Goal: Task Accomplishment & Management: Use online tool/utility

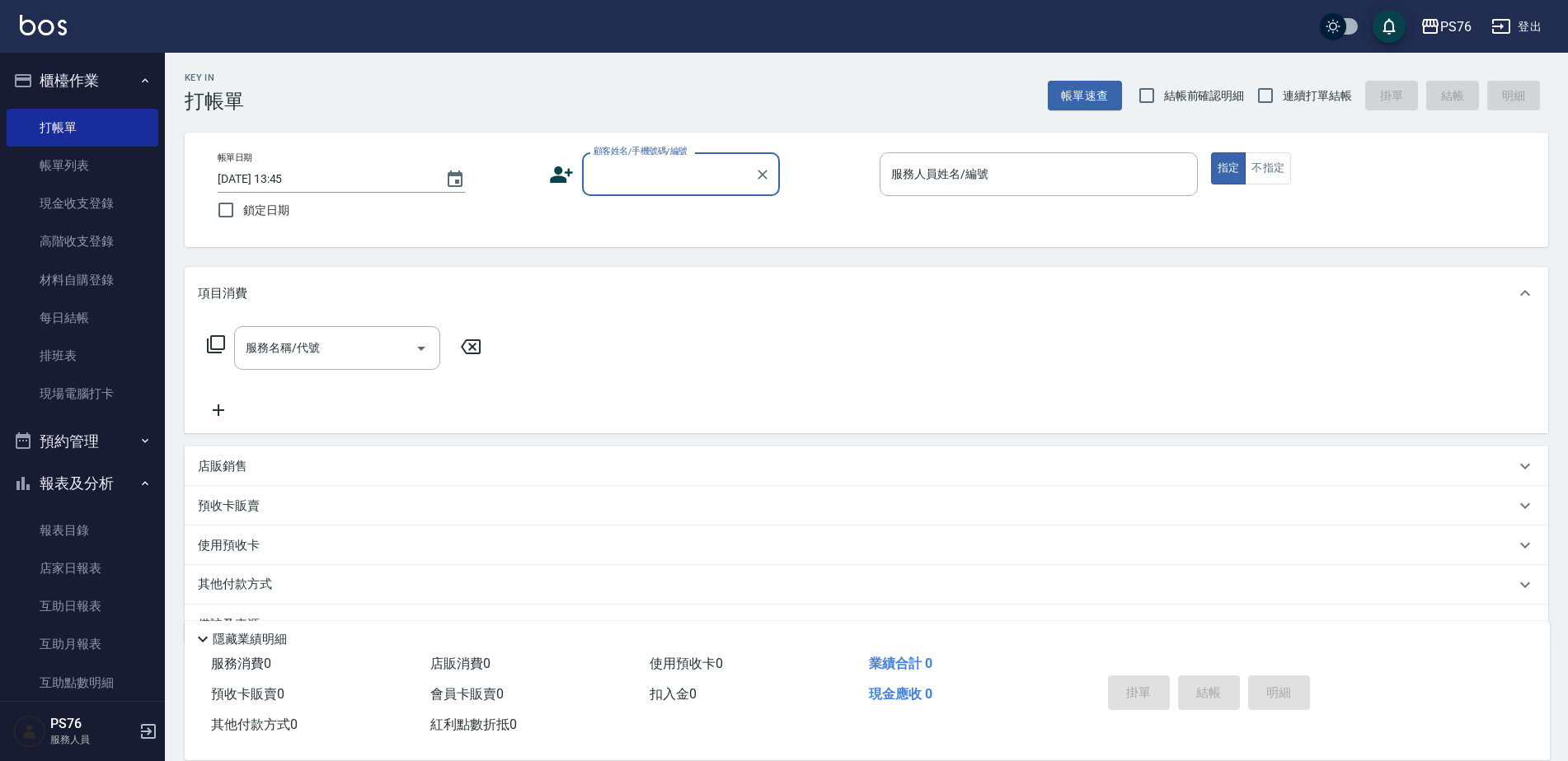
click at [1328, 98] on span "連續打單結帳" at bounding box center [1317, 96] width 69 height 17
click at [1282, 98] on input "連續打單結帳" at bounding box center [1265, 95] width 35 height 35
checkbox input "true"
click at [659, 187] on input "顧客姓名/手機號碼/編號" at bounding box center [669, 174] width 158 height 29
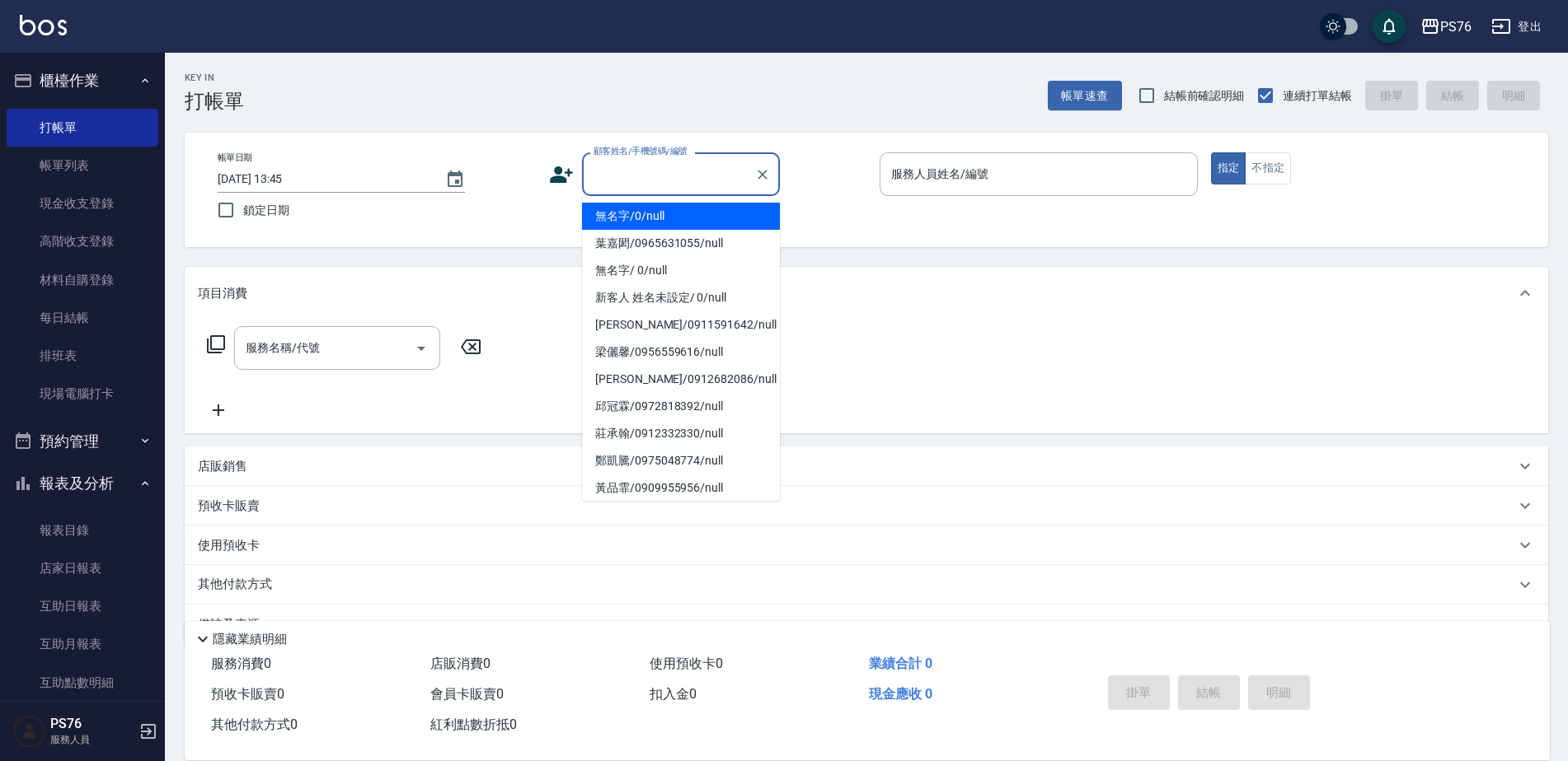
type input "無名字/0/null"
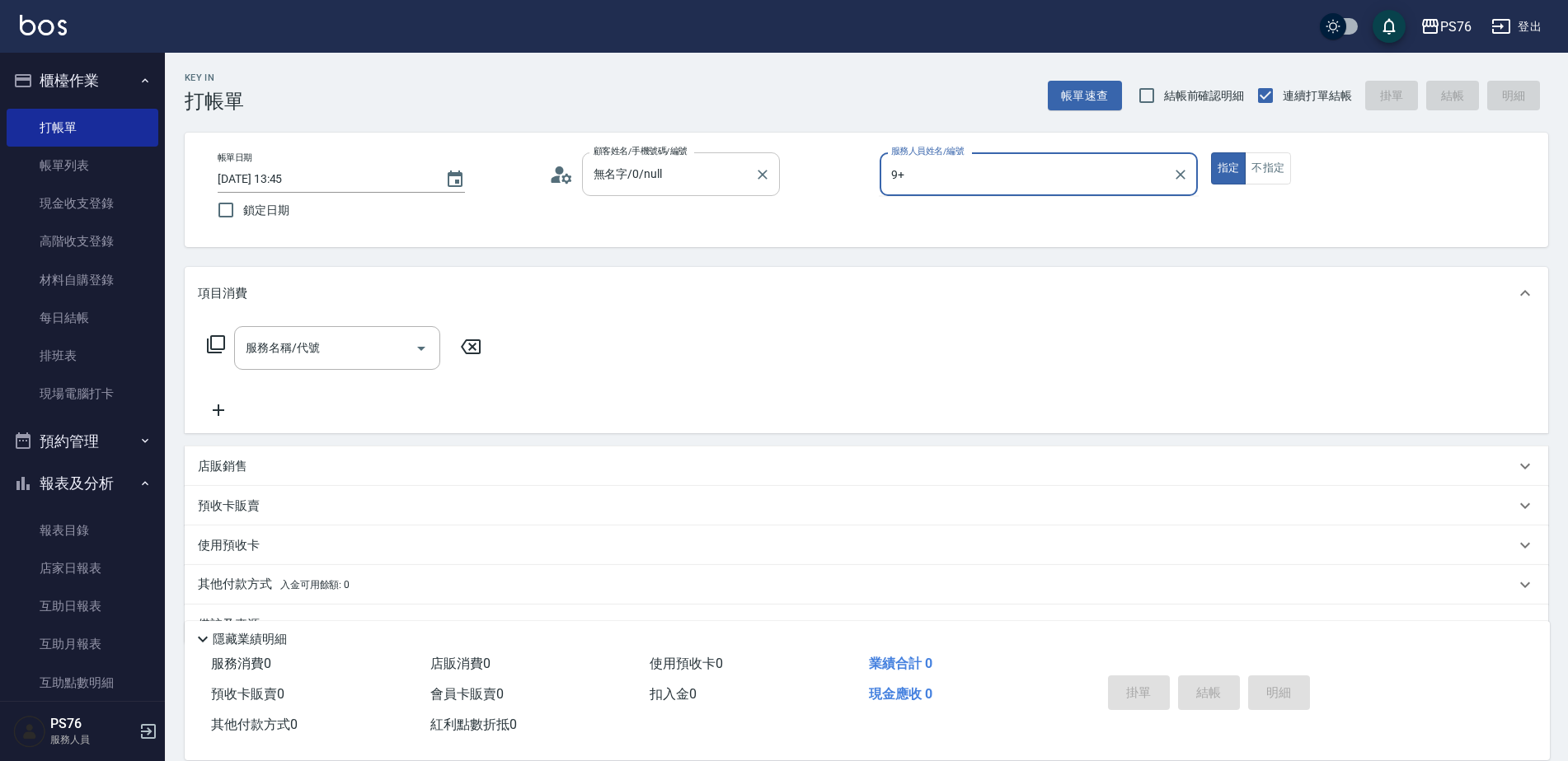
type input "9+"
click at [1211, 153] on button "指定" at bounding box center [1229, 168] width 36 height 32
type button "true"
click at [899, 159] on div "服務人員姓名/編號" at bounding box center [1038, 174] width 318 height 43
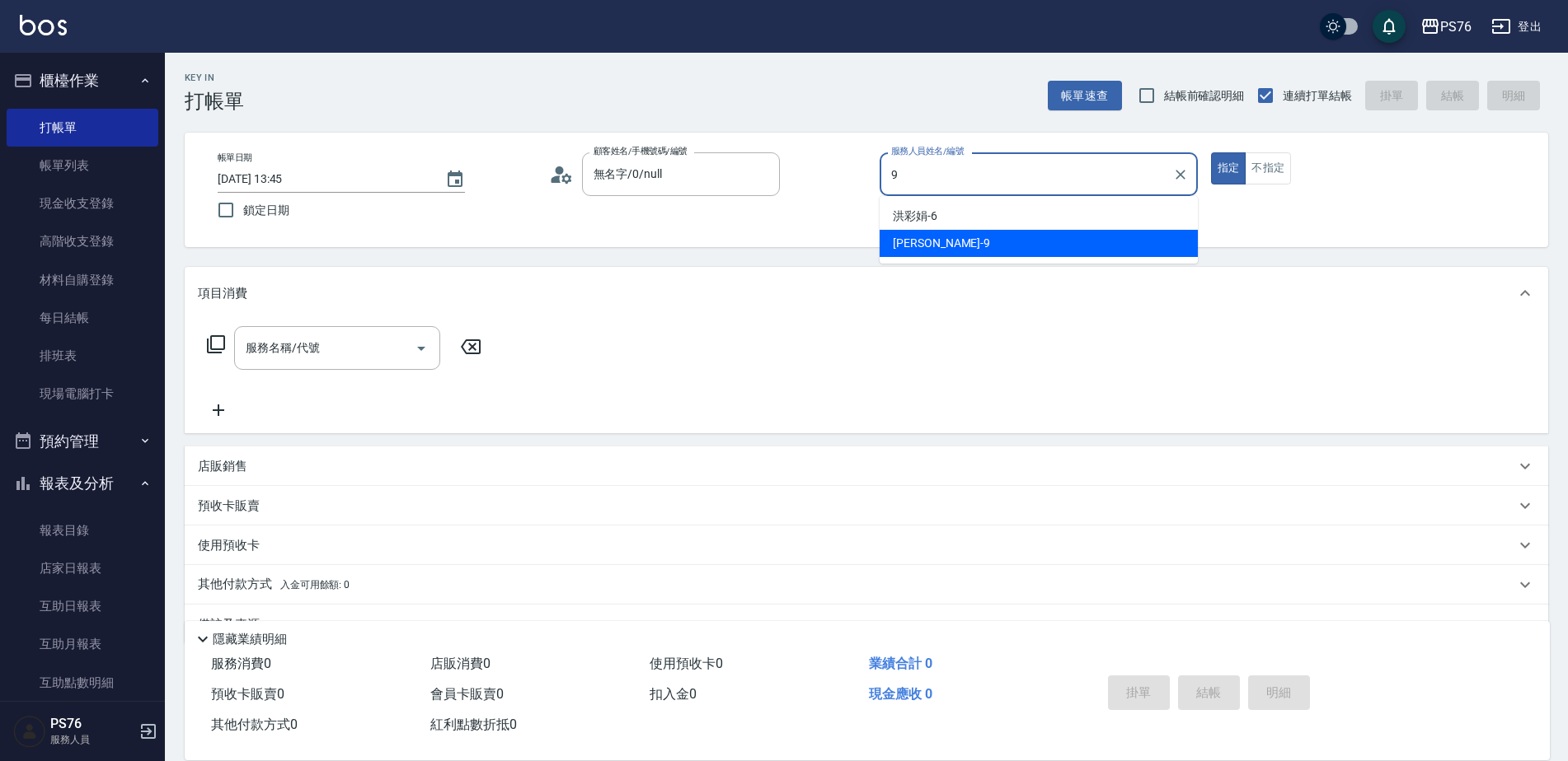
type input "[PERSON_NAME]-9"
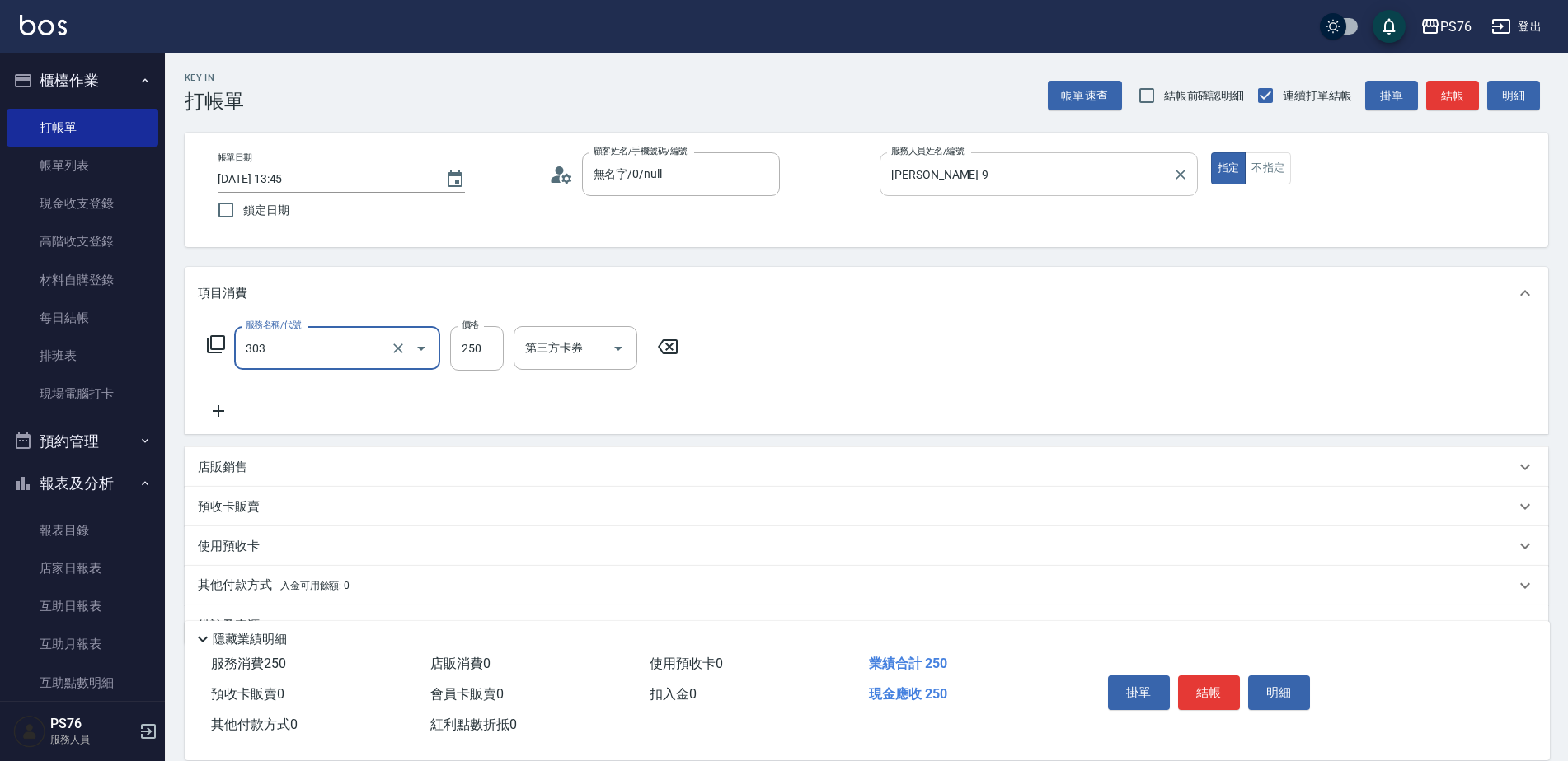
type input "剪髮(303)"
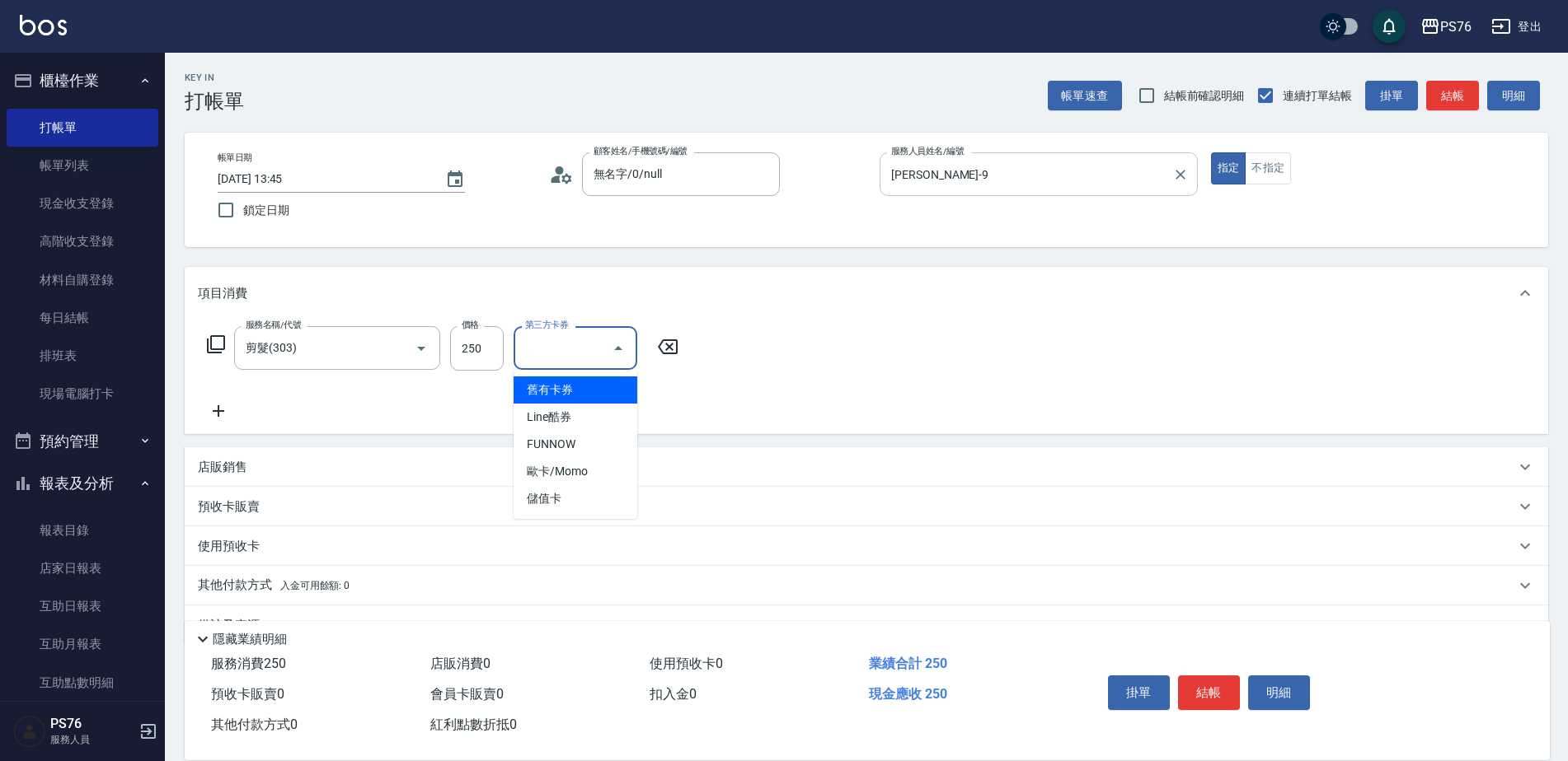
type input "儲值卡"
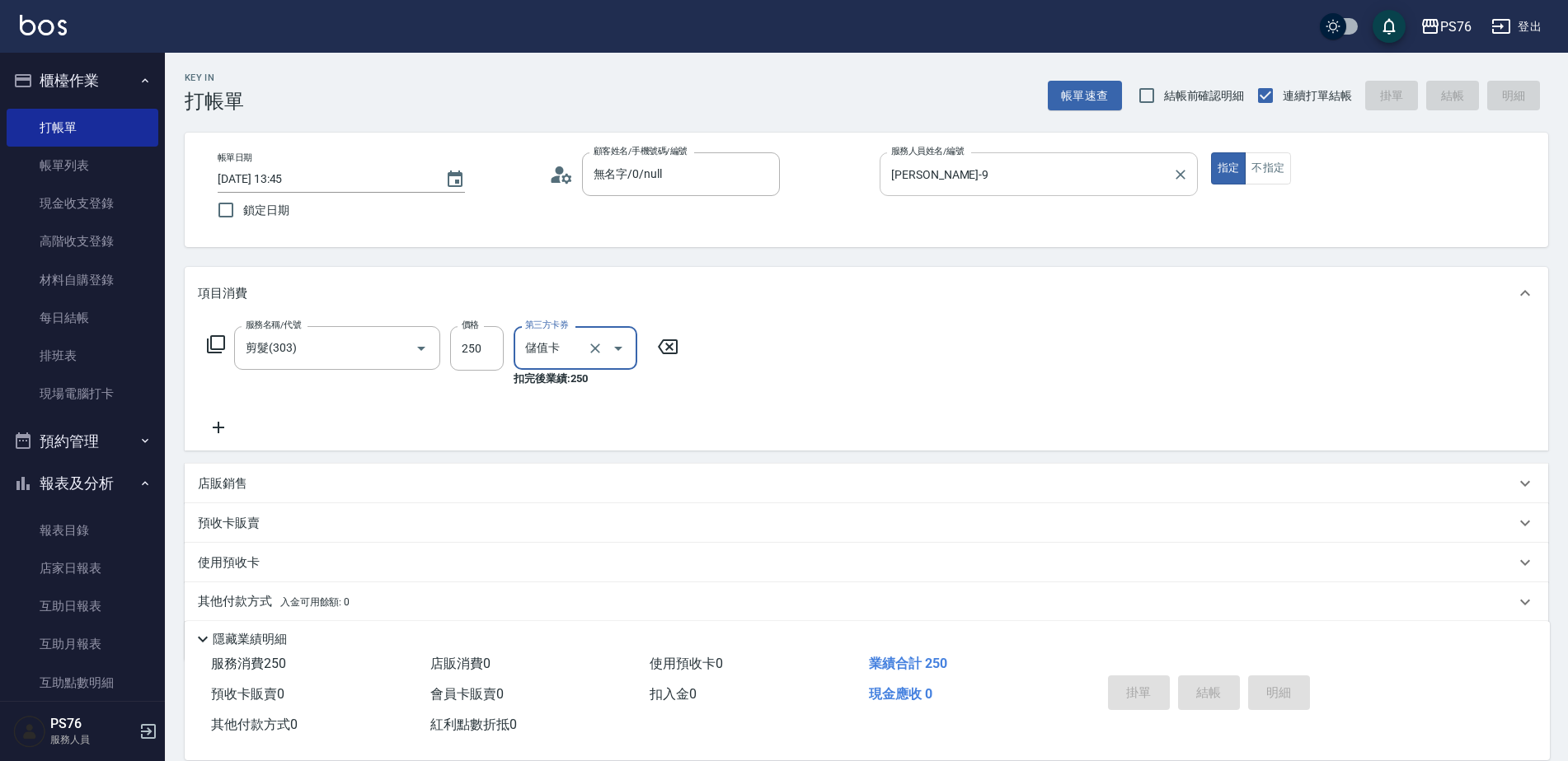
type input "[DATE] 14:31"
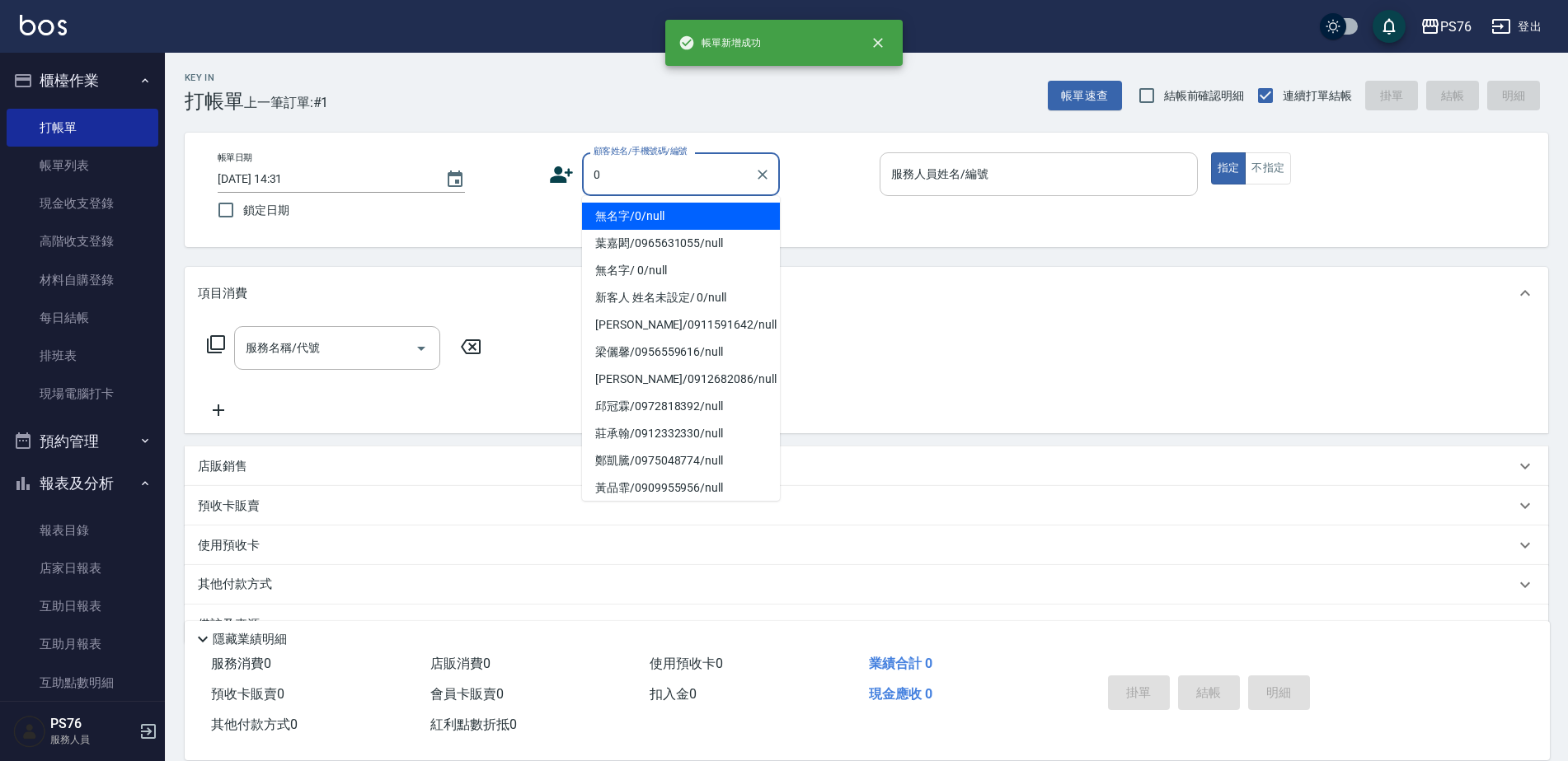
type input "無名字/0/null"
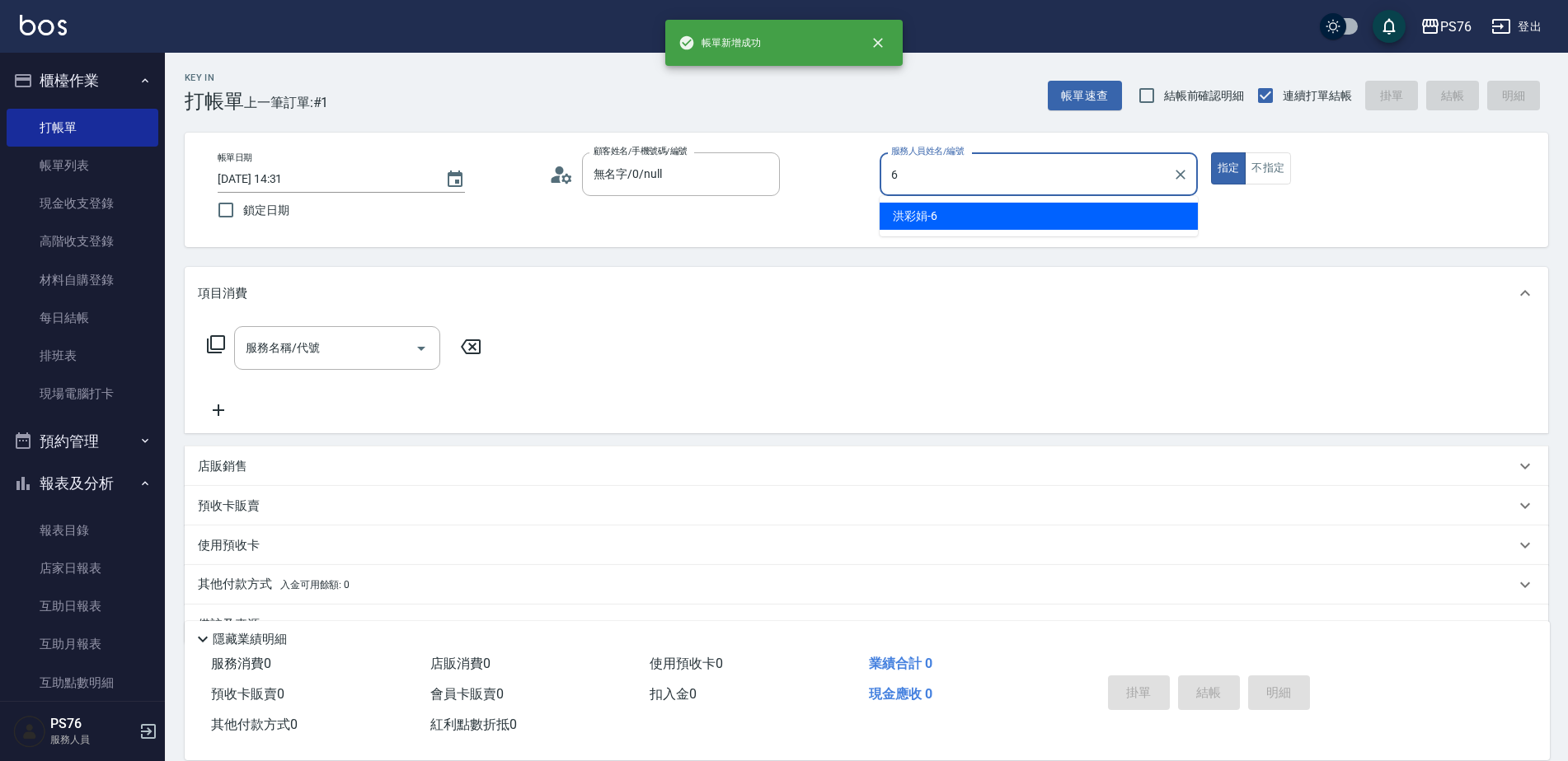
type input "洪彩娟-6"
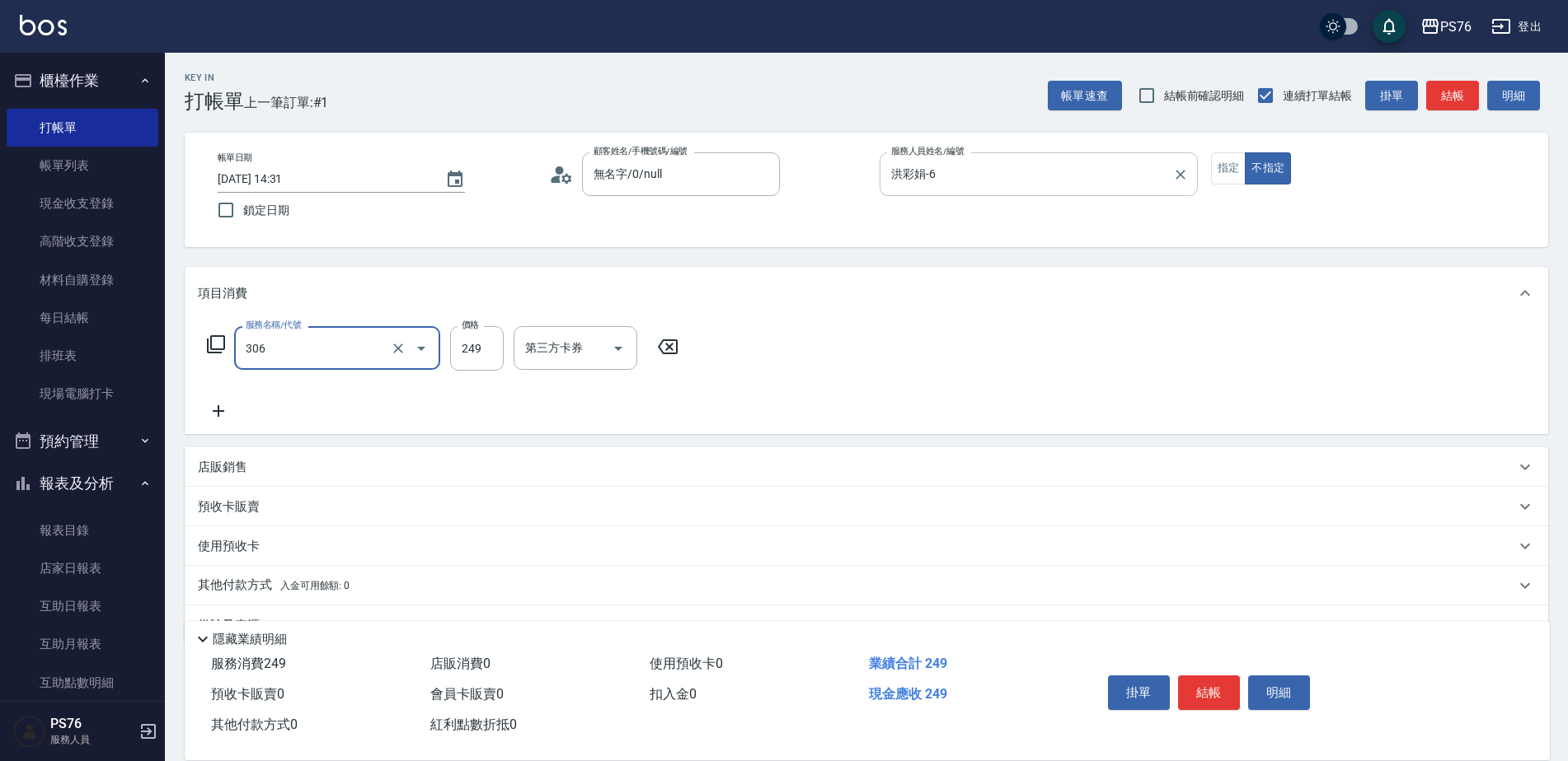
type input "剪髮(306)"
type input "游怡瑄-24"
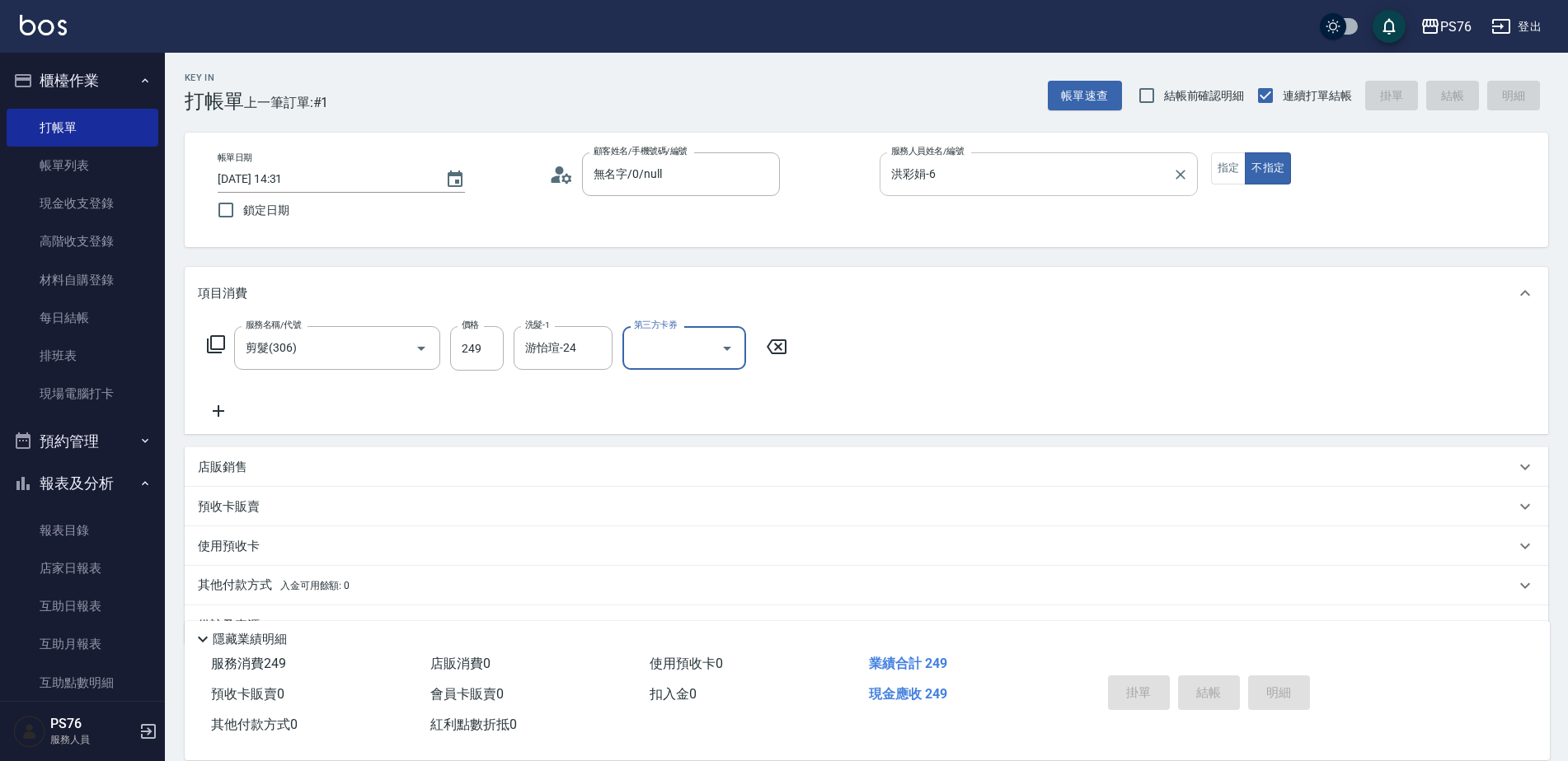
type input "[DATE] 14:32"
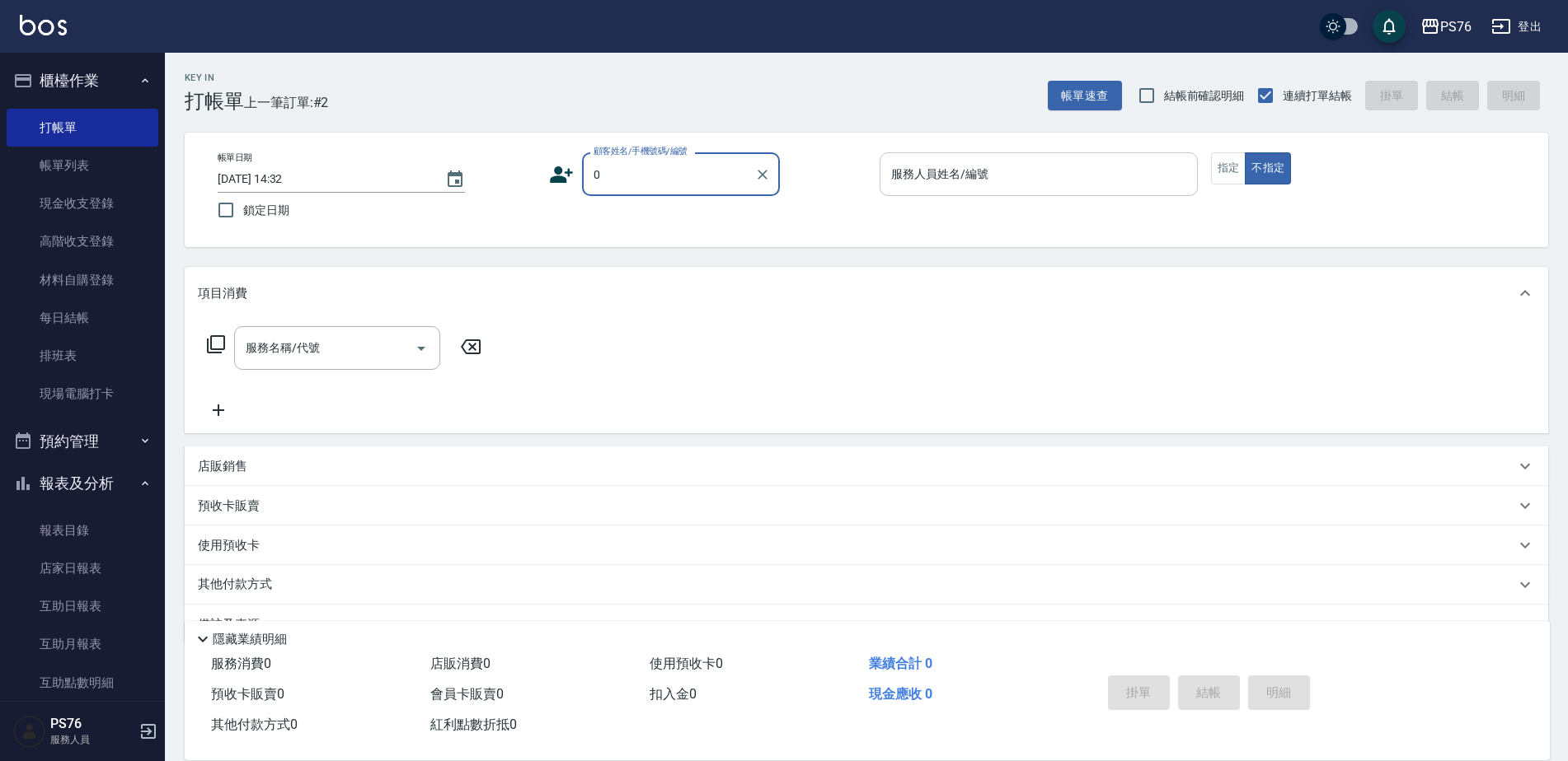
type input "無名字/0/null"
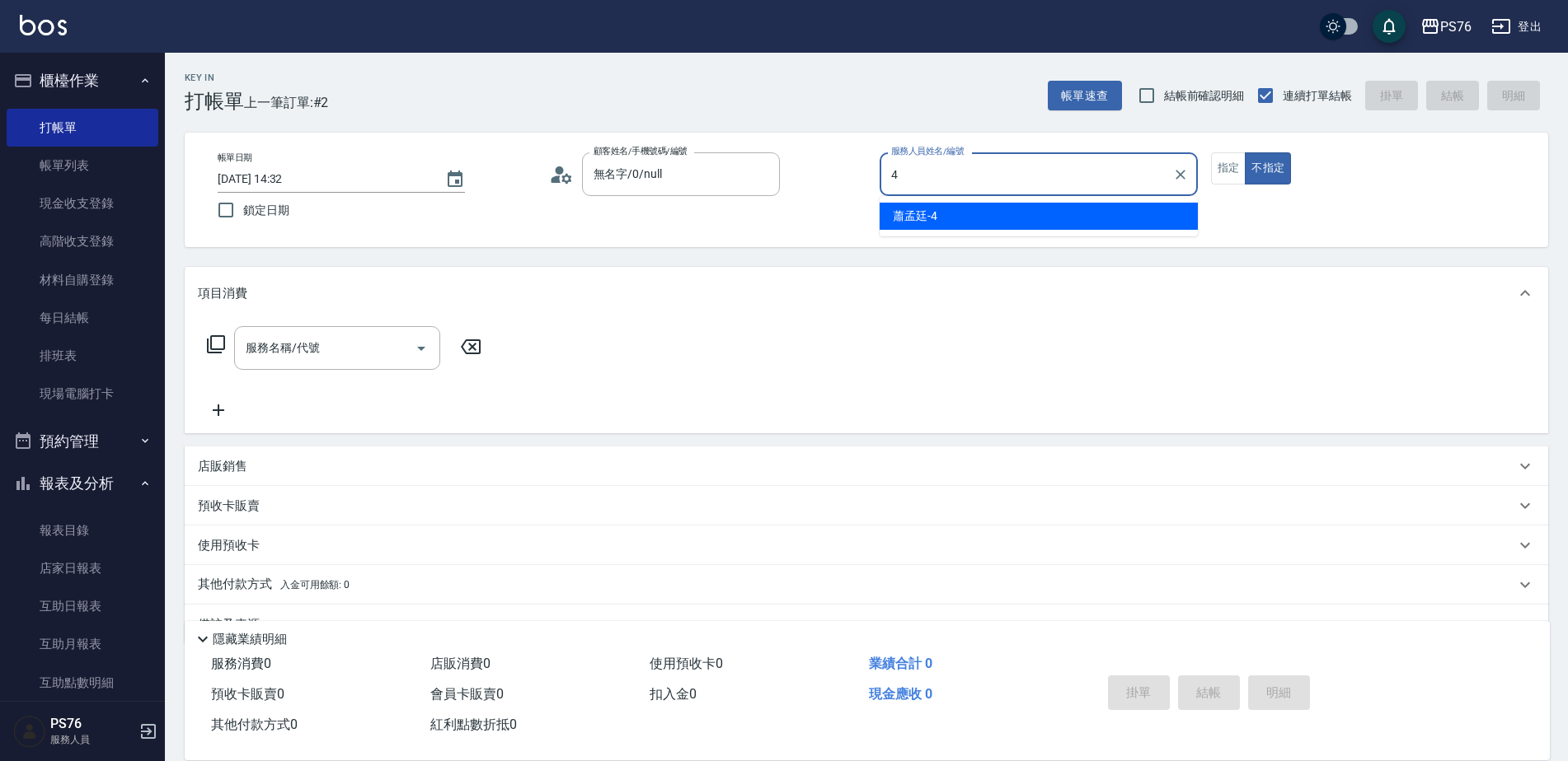
type input "蕭孟廷-4"
type button "false"
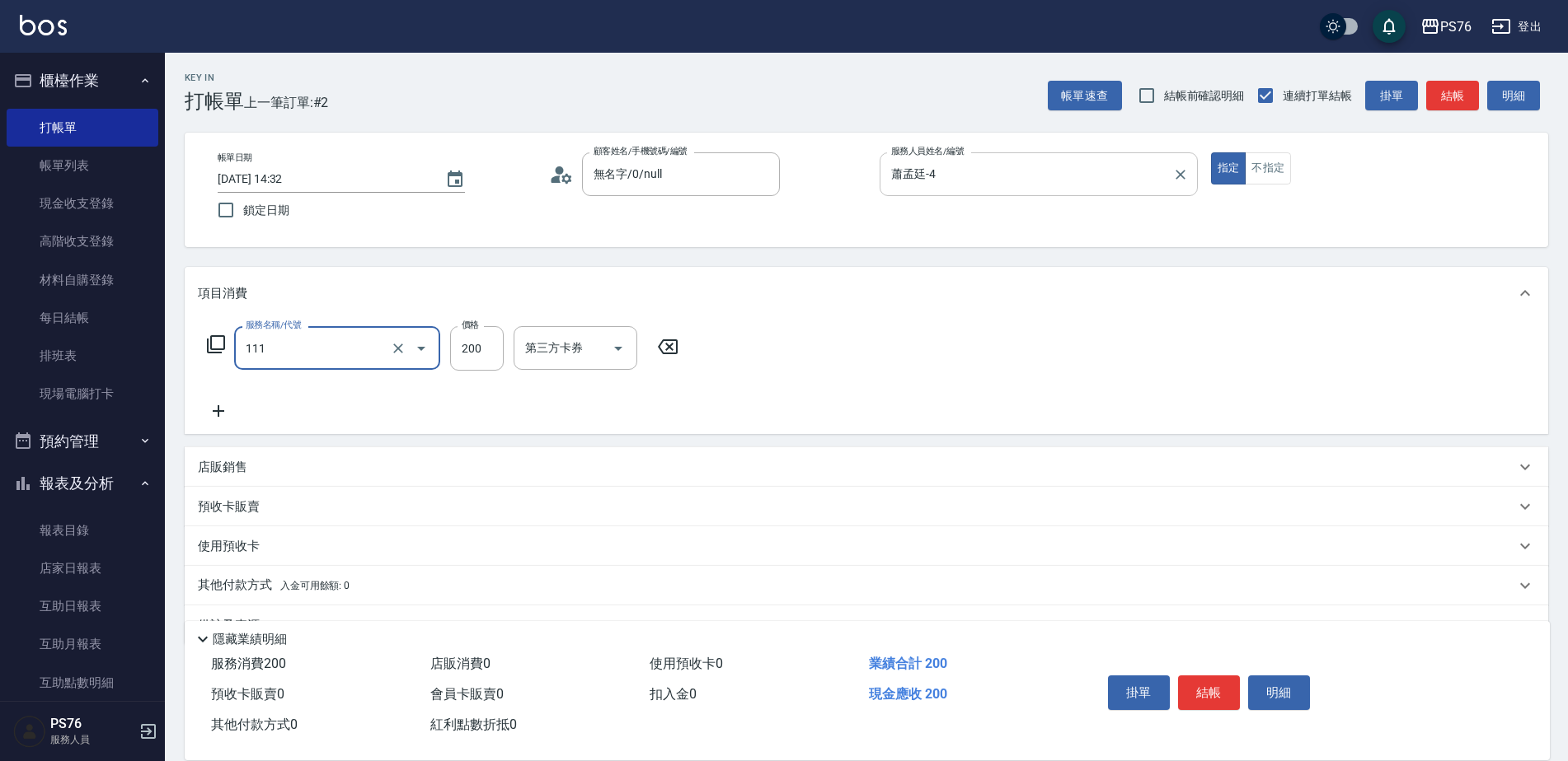
type input "200(111)"
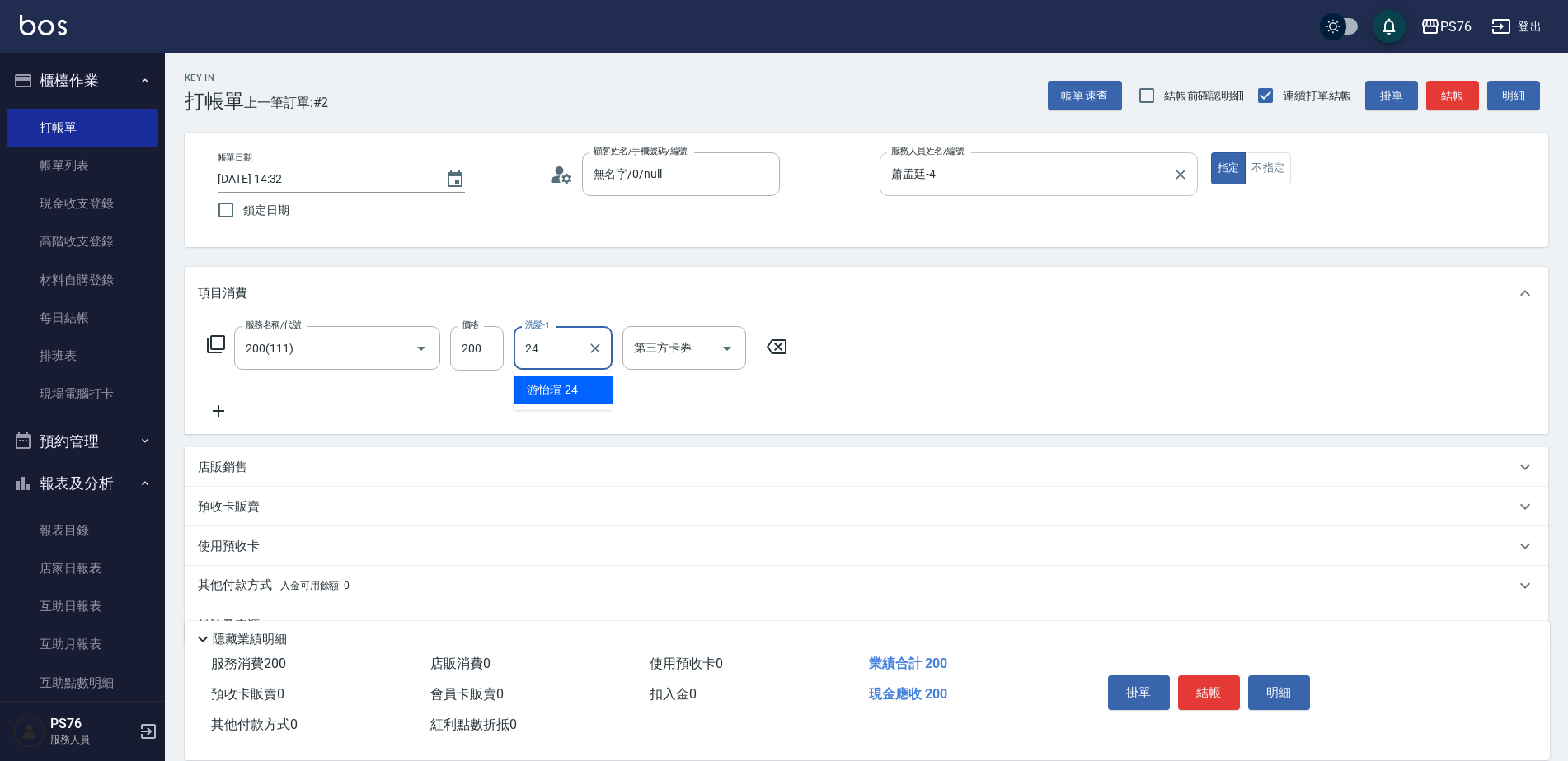
type input "游怡瑄-24"
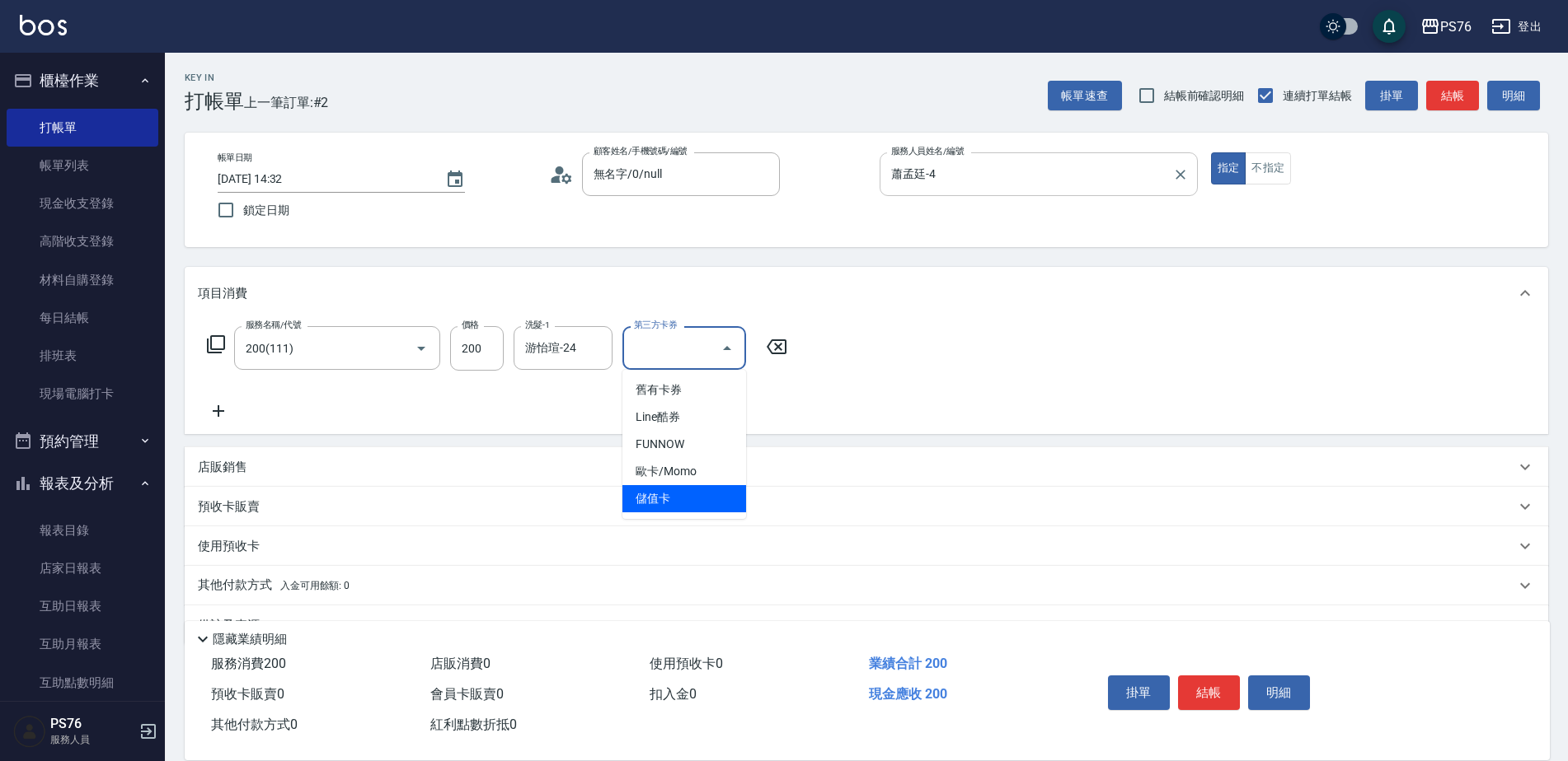
type input "儲值卡"
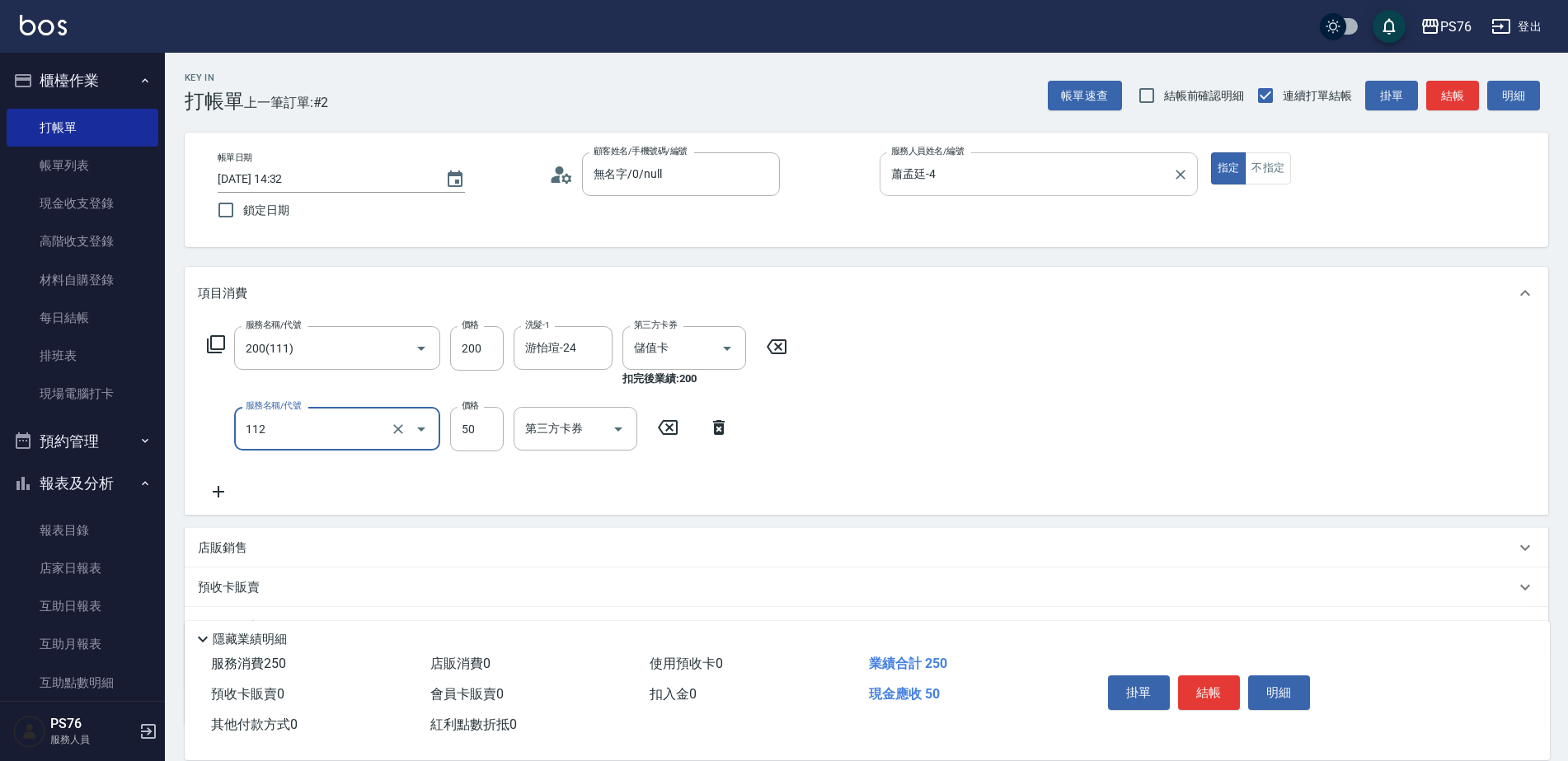
type input "精油50(112)"
type input "游怡瑄-24"
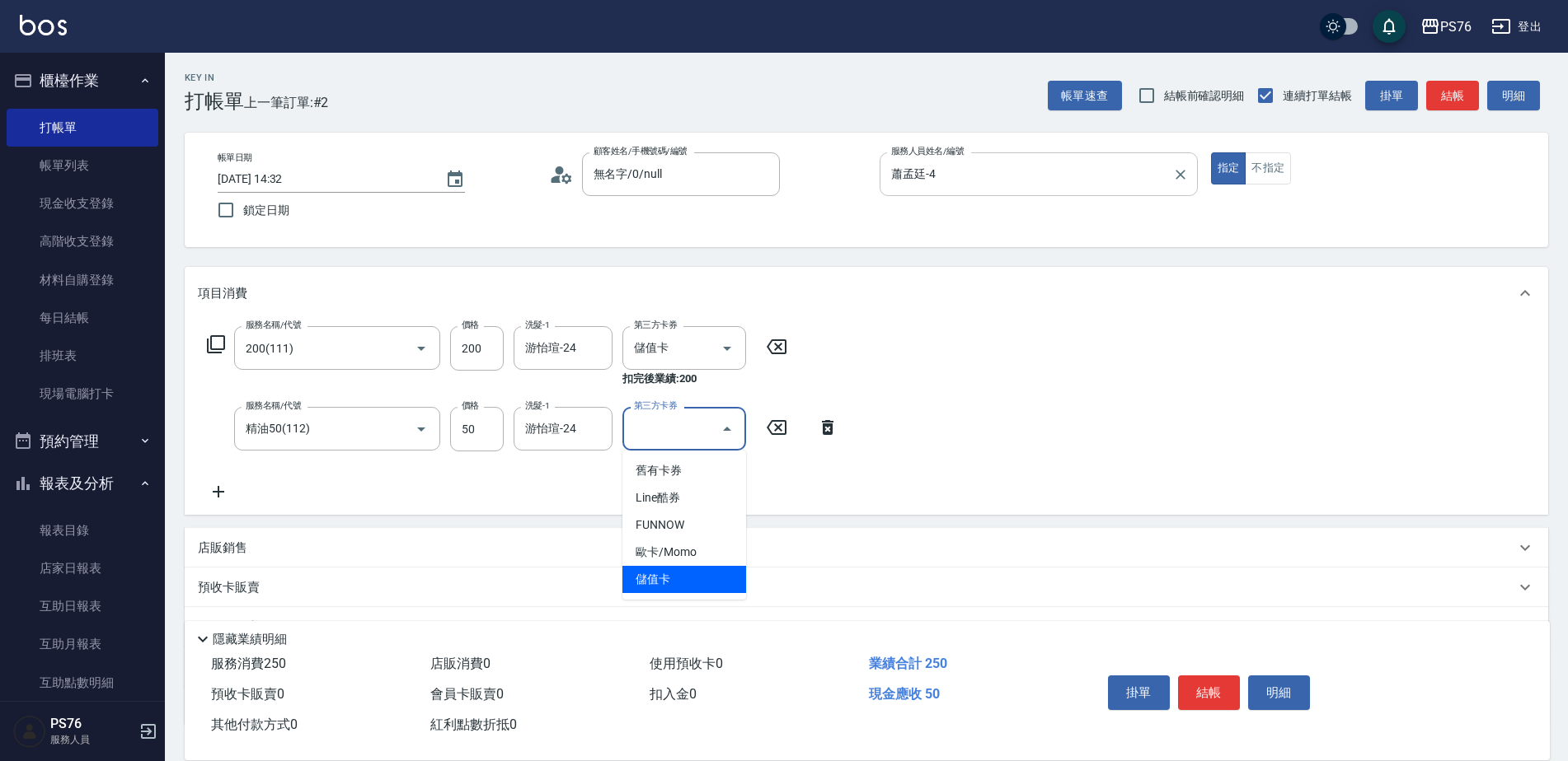
type input "儲值卡"
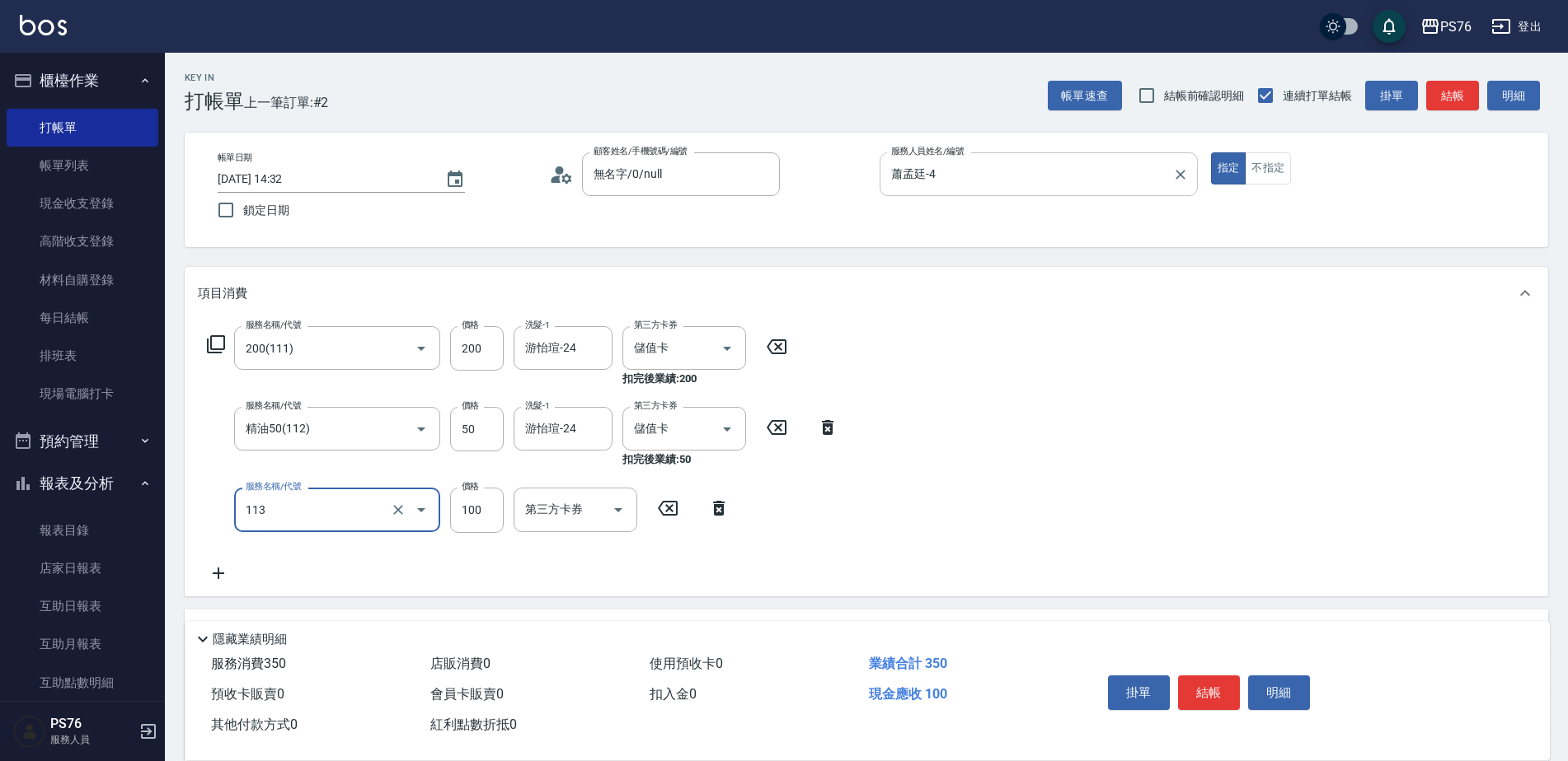
type input "瞬護100(113)"
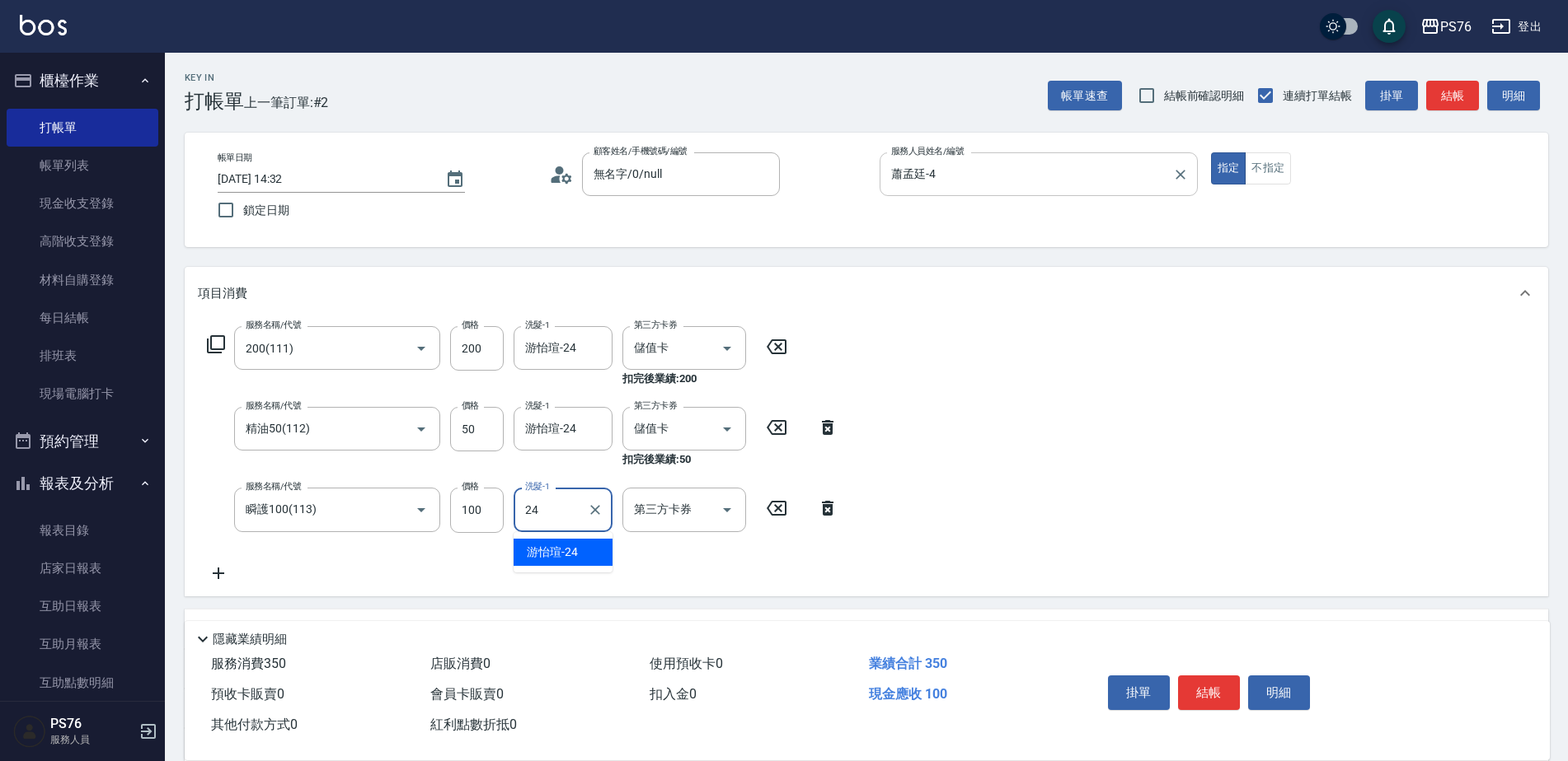
type input "游怡瑄-24"
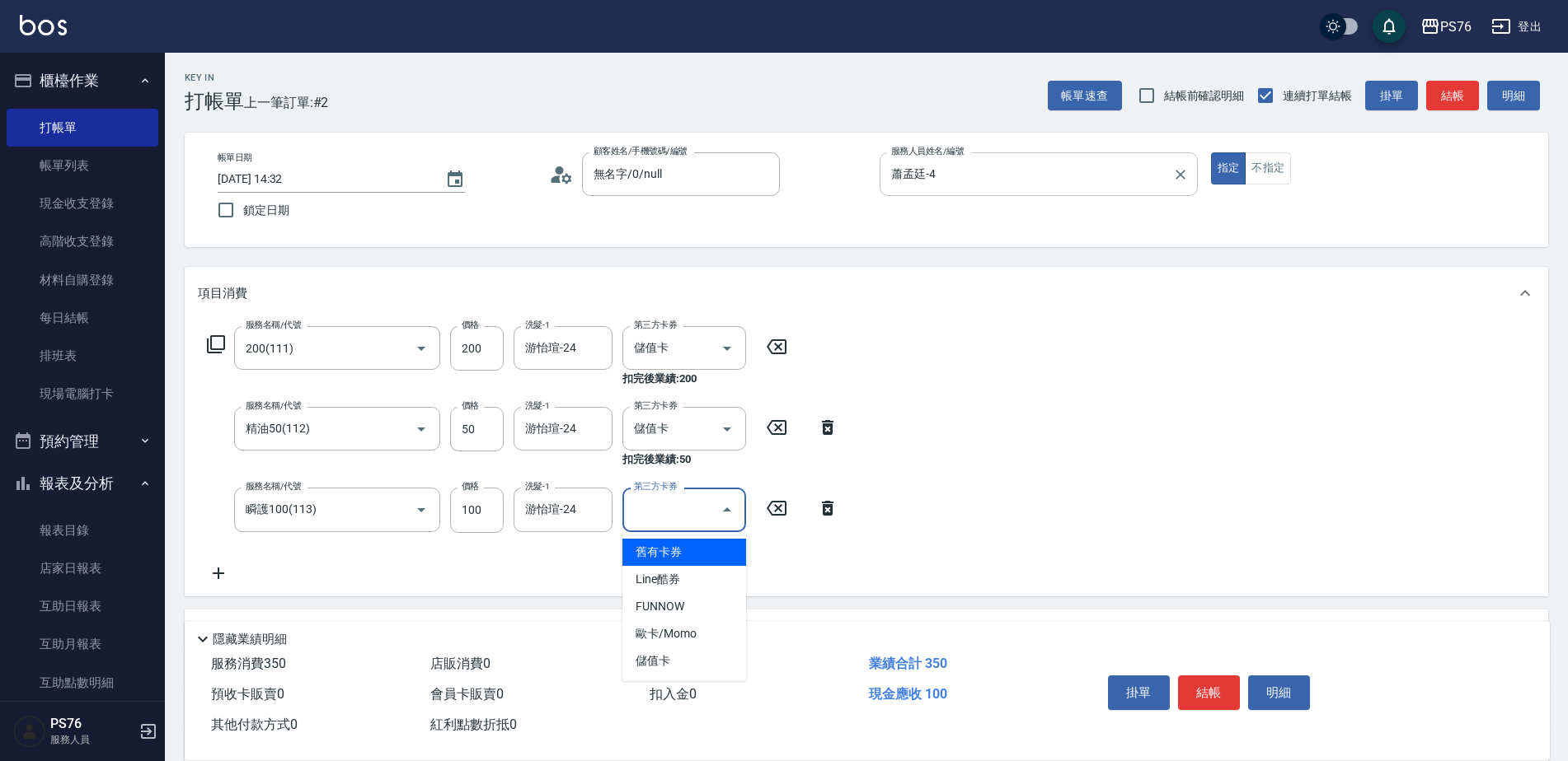
type input "儲值卡"
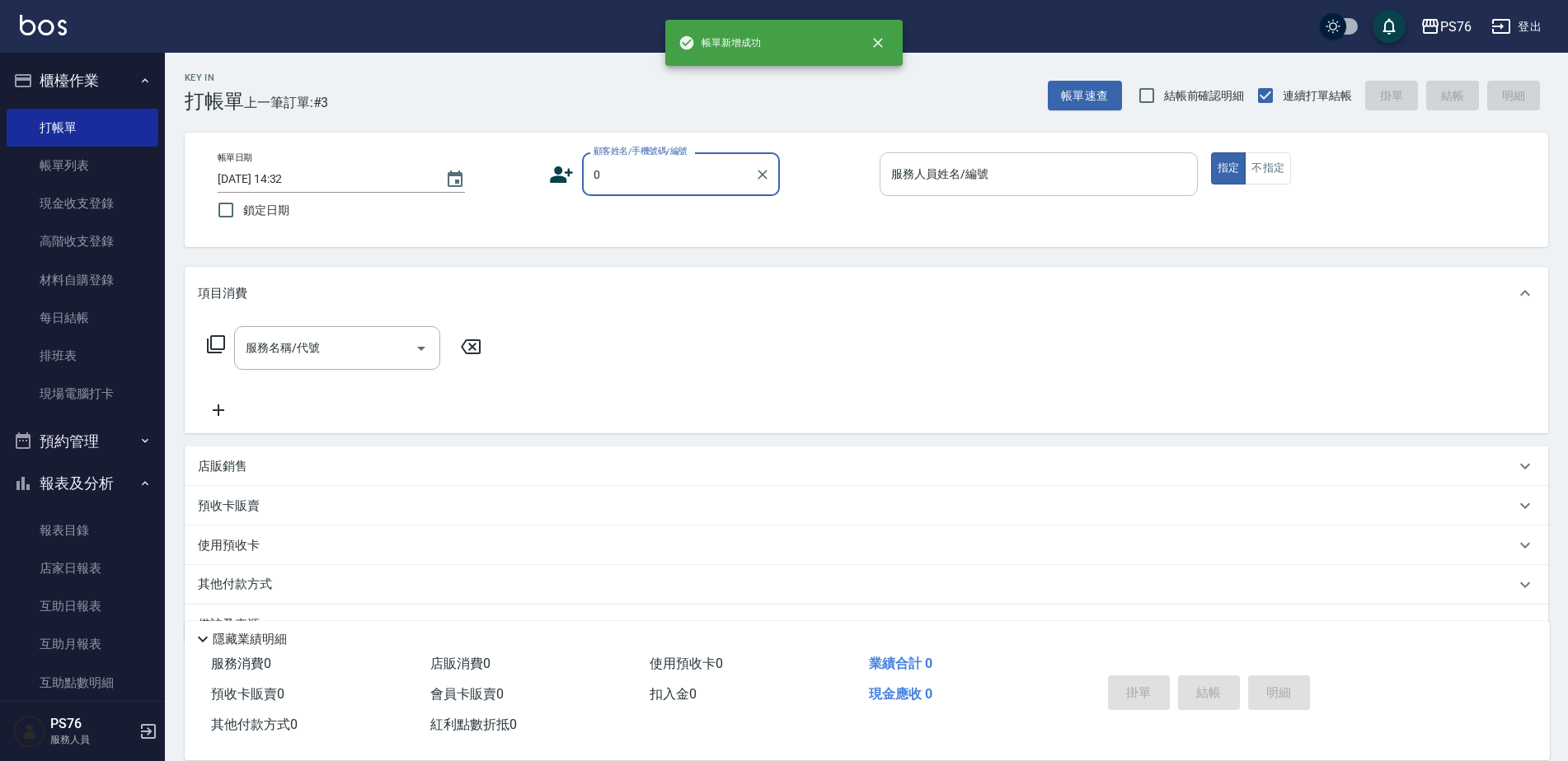
type input "無名字/0/null"
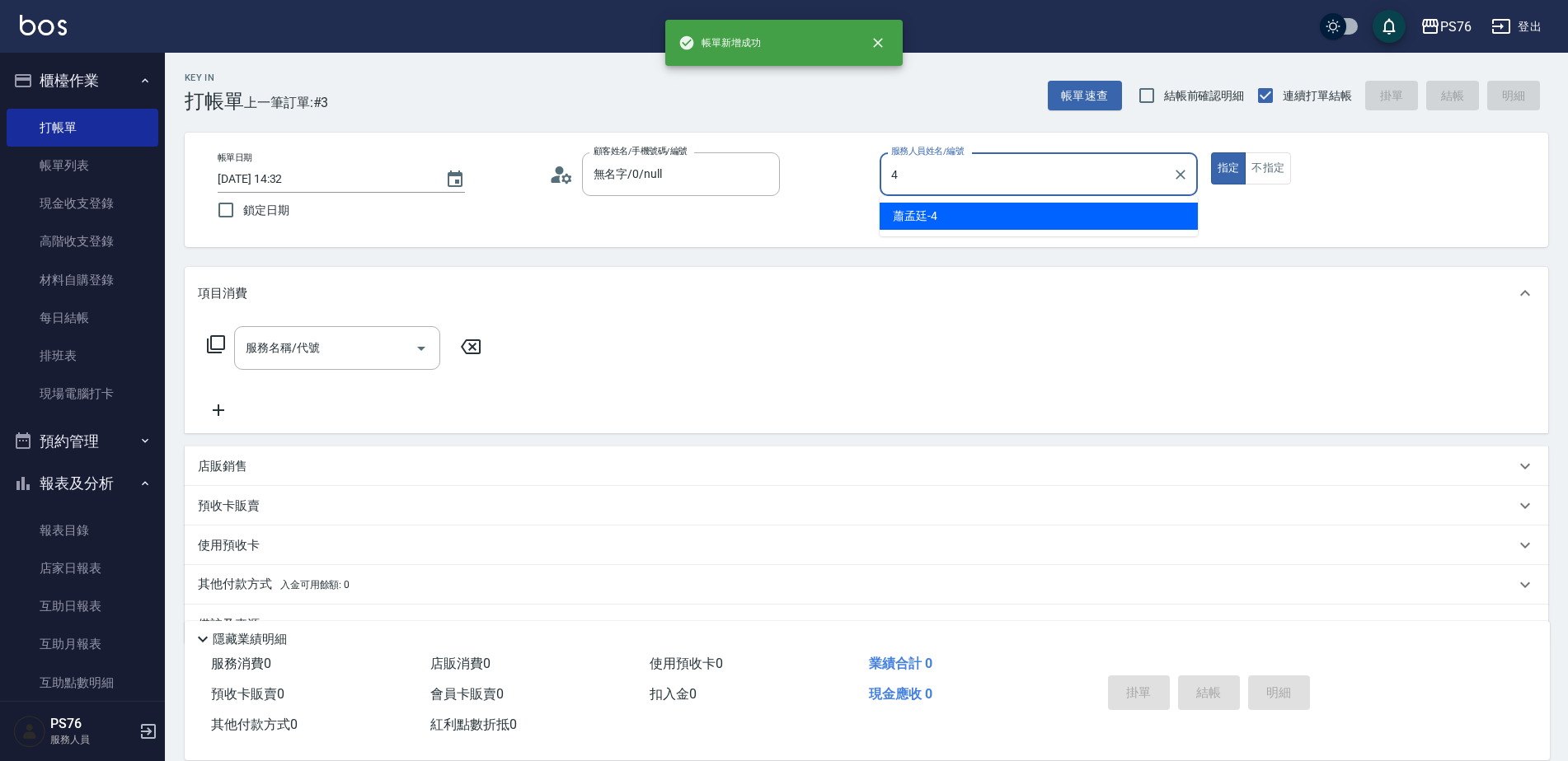
type input "蕭孟廷-4"
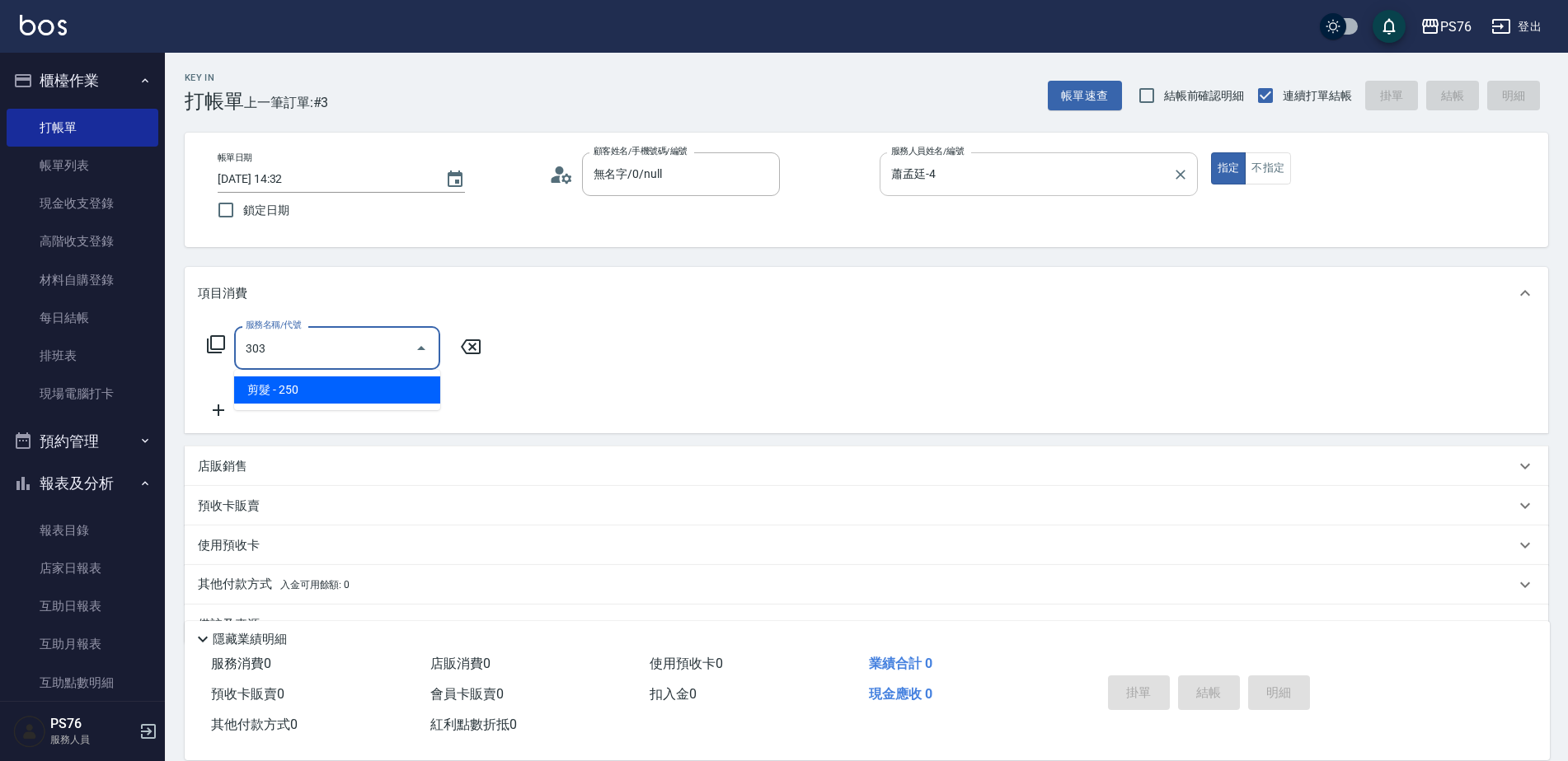
type input "剪髮(303)"
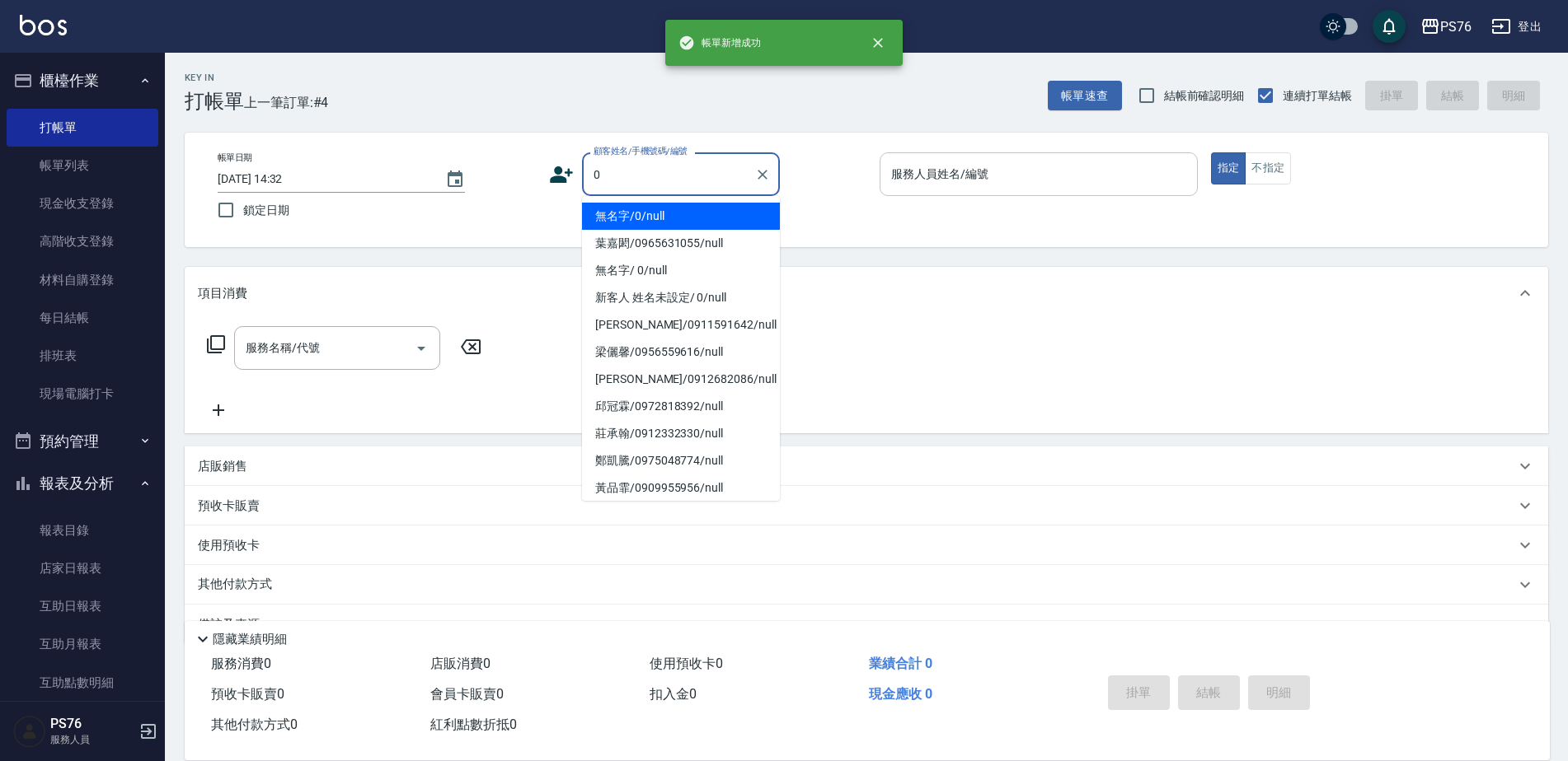
type input "無名字/0/null"
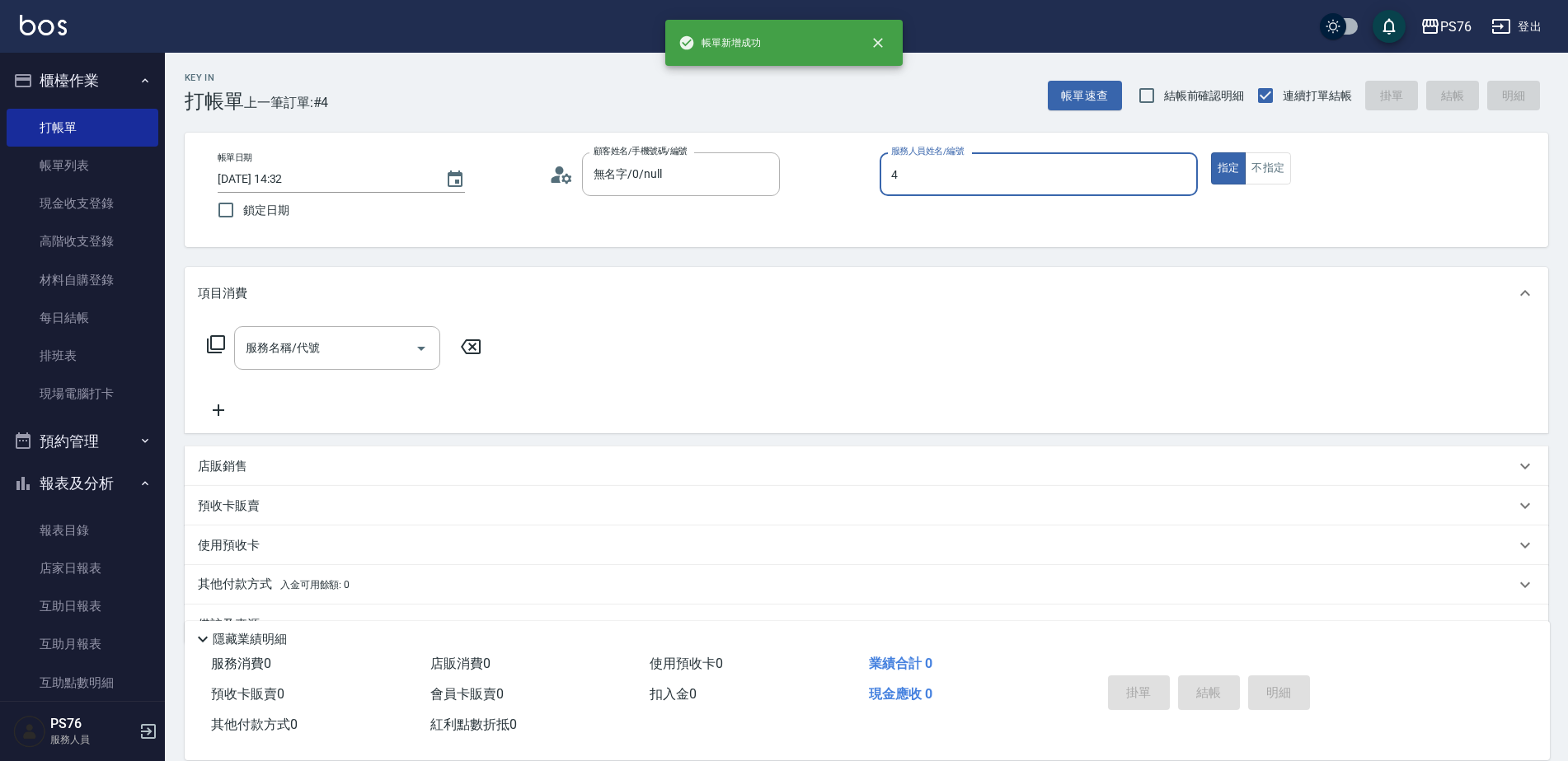
type input "蕭孟廷-4"
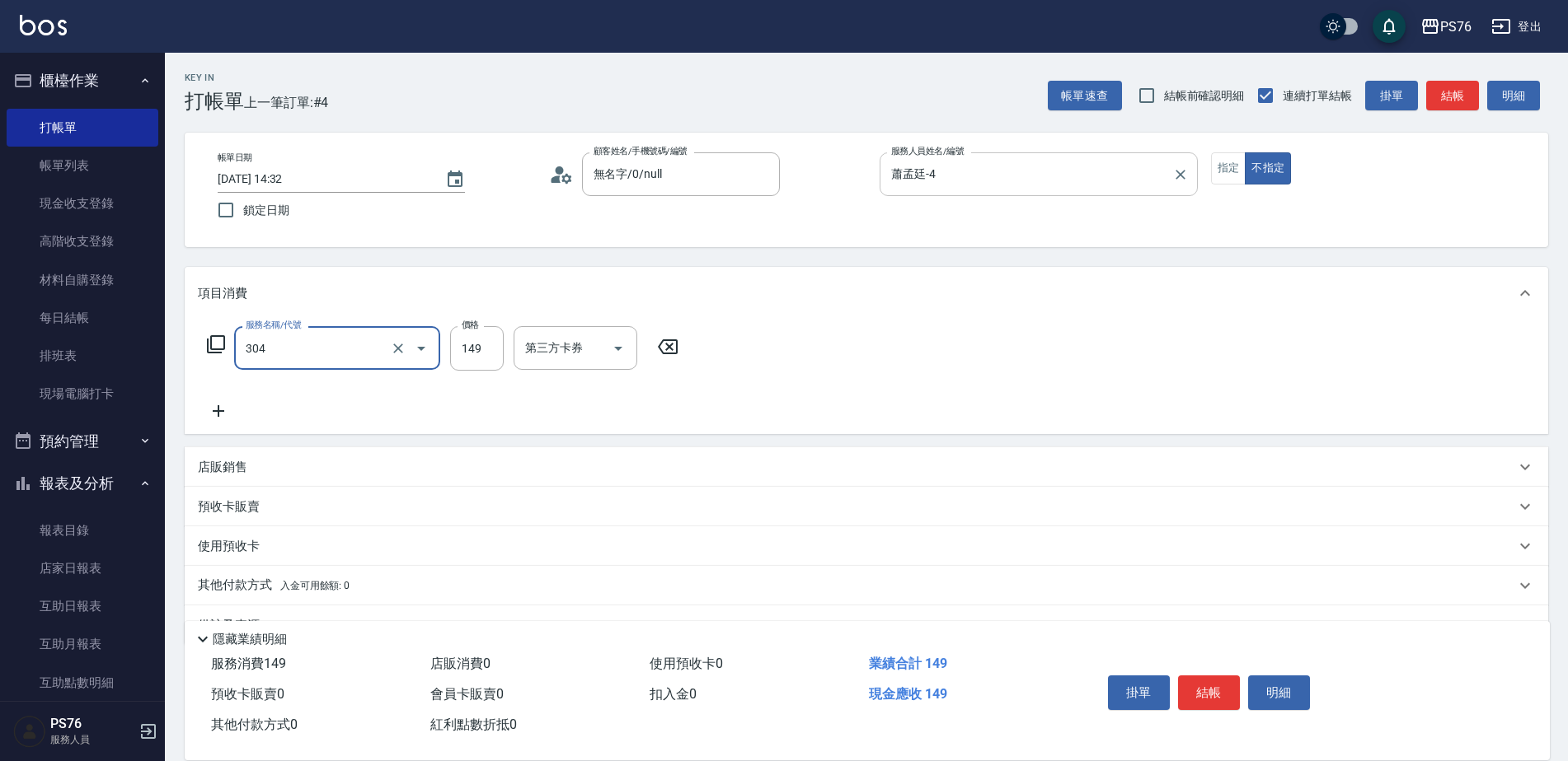
type input "剪髮(304)"
type input "50"
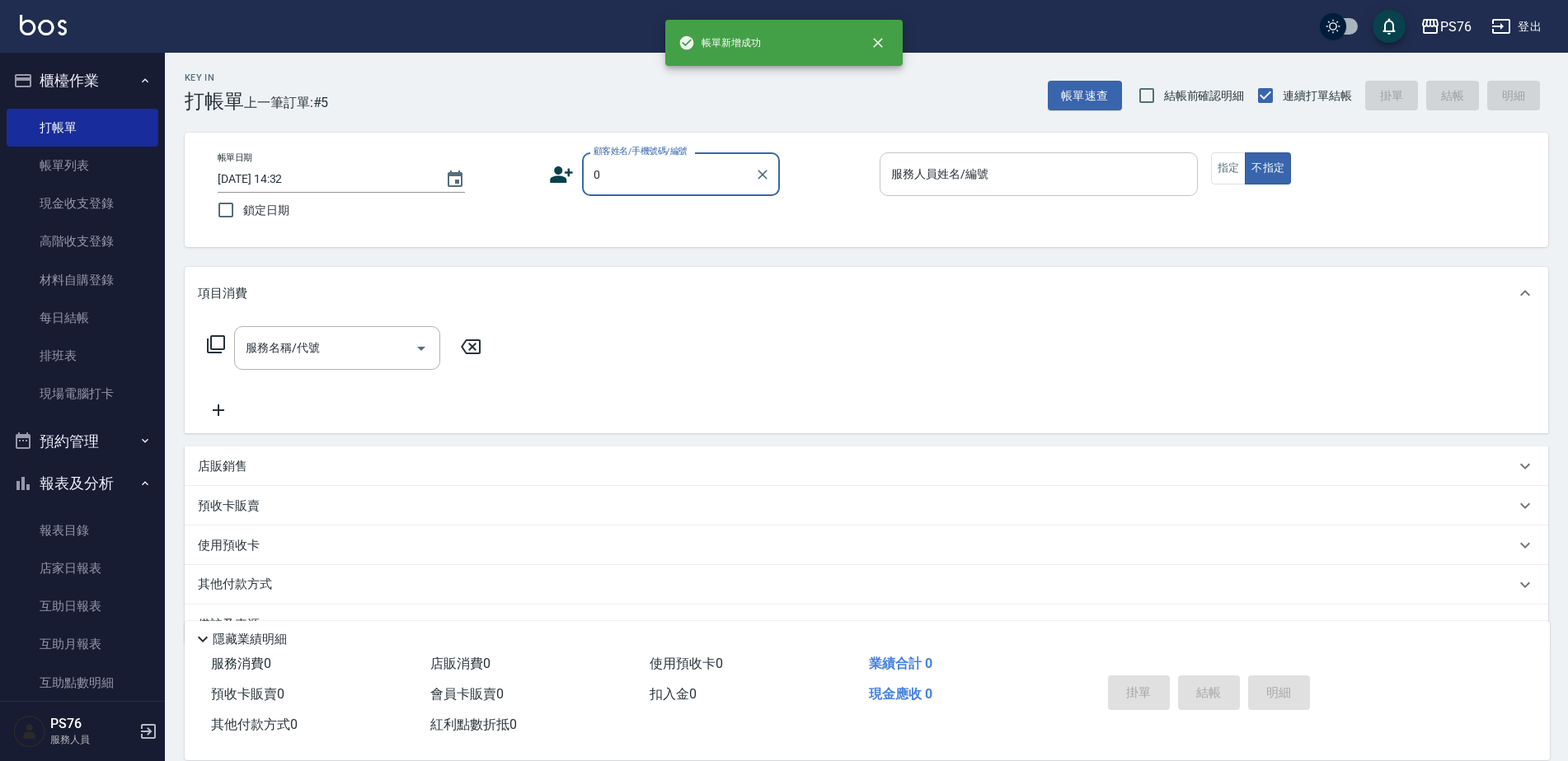
type input "無名字/0/null"
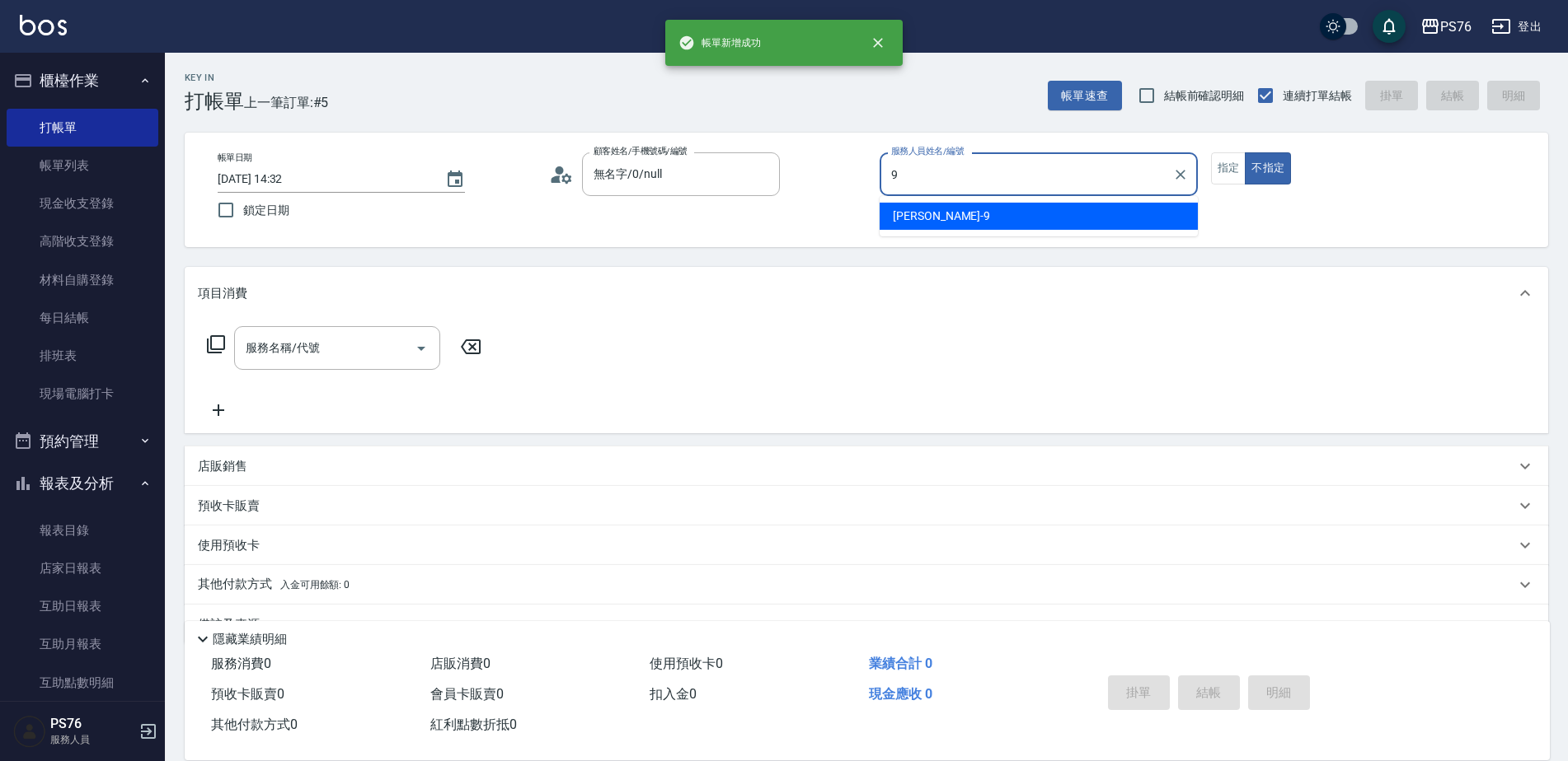
type input "[PERSON_NAME]-9"
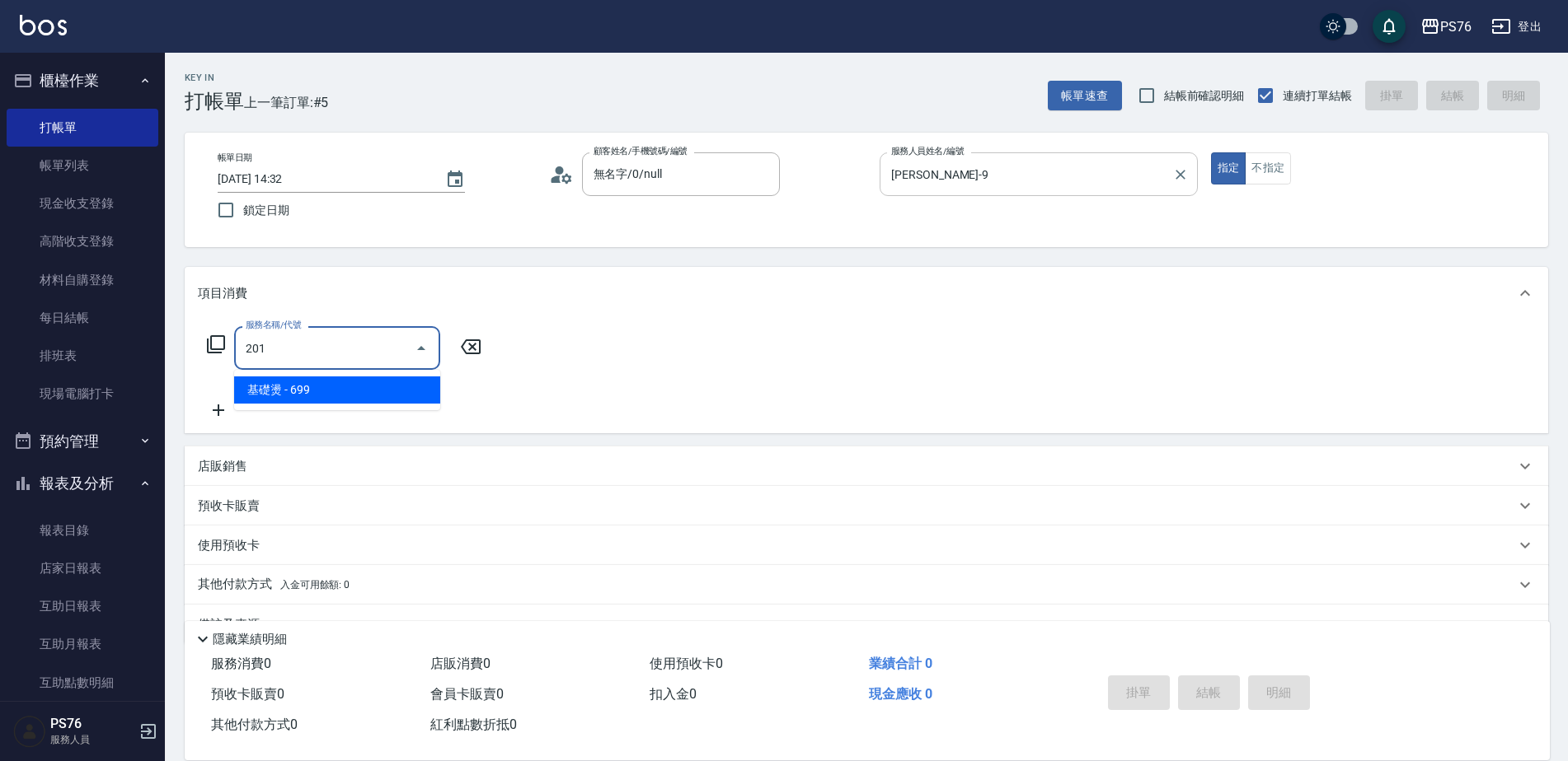
type input "基礎燙(201)"
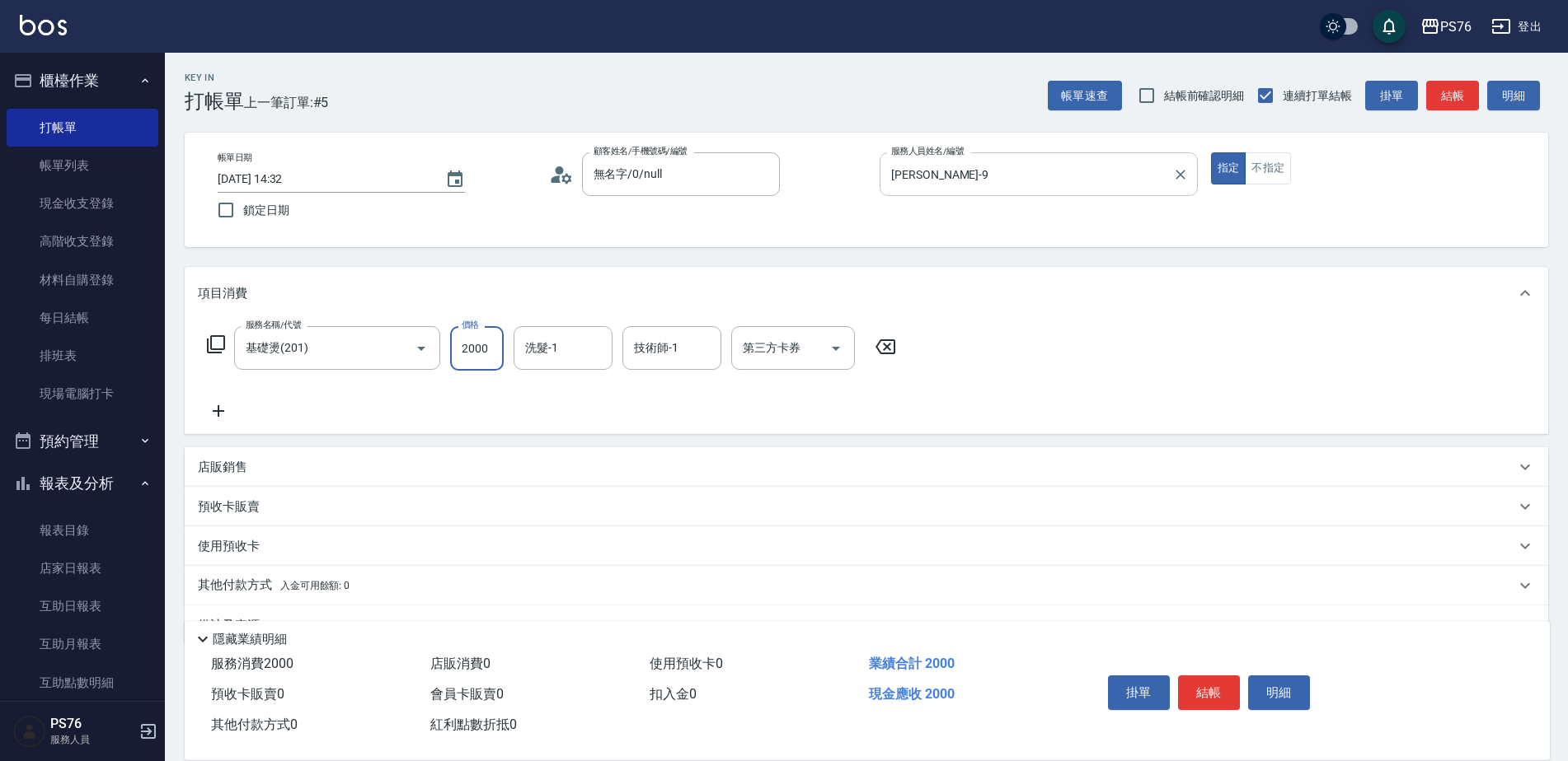
type input "2000"
type input "[PERSON_NAME]33"
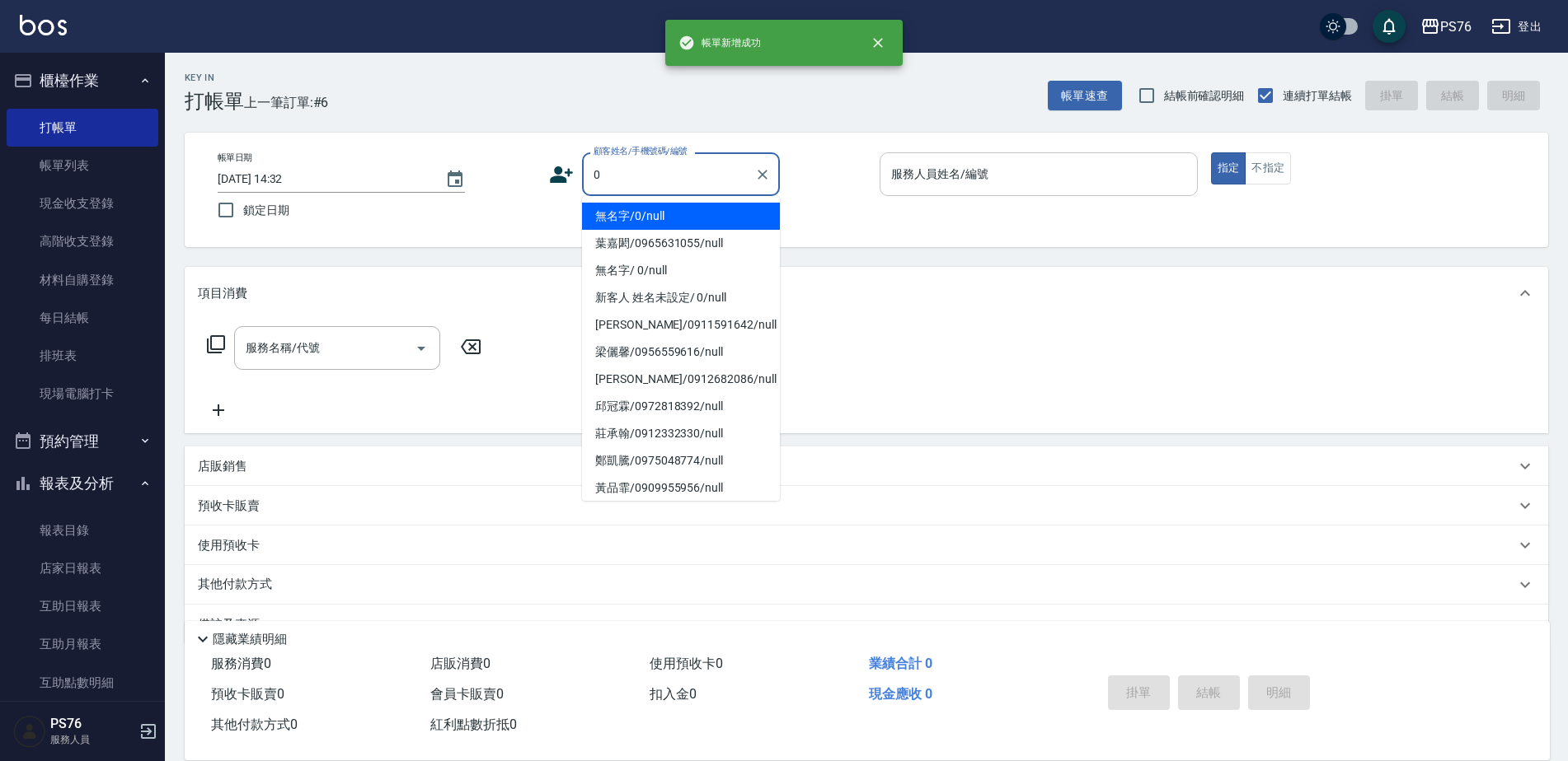
type input "無名字/0/null"
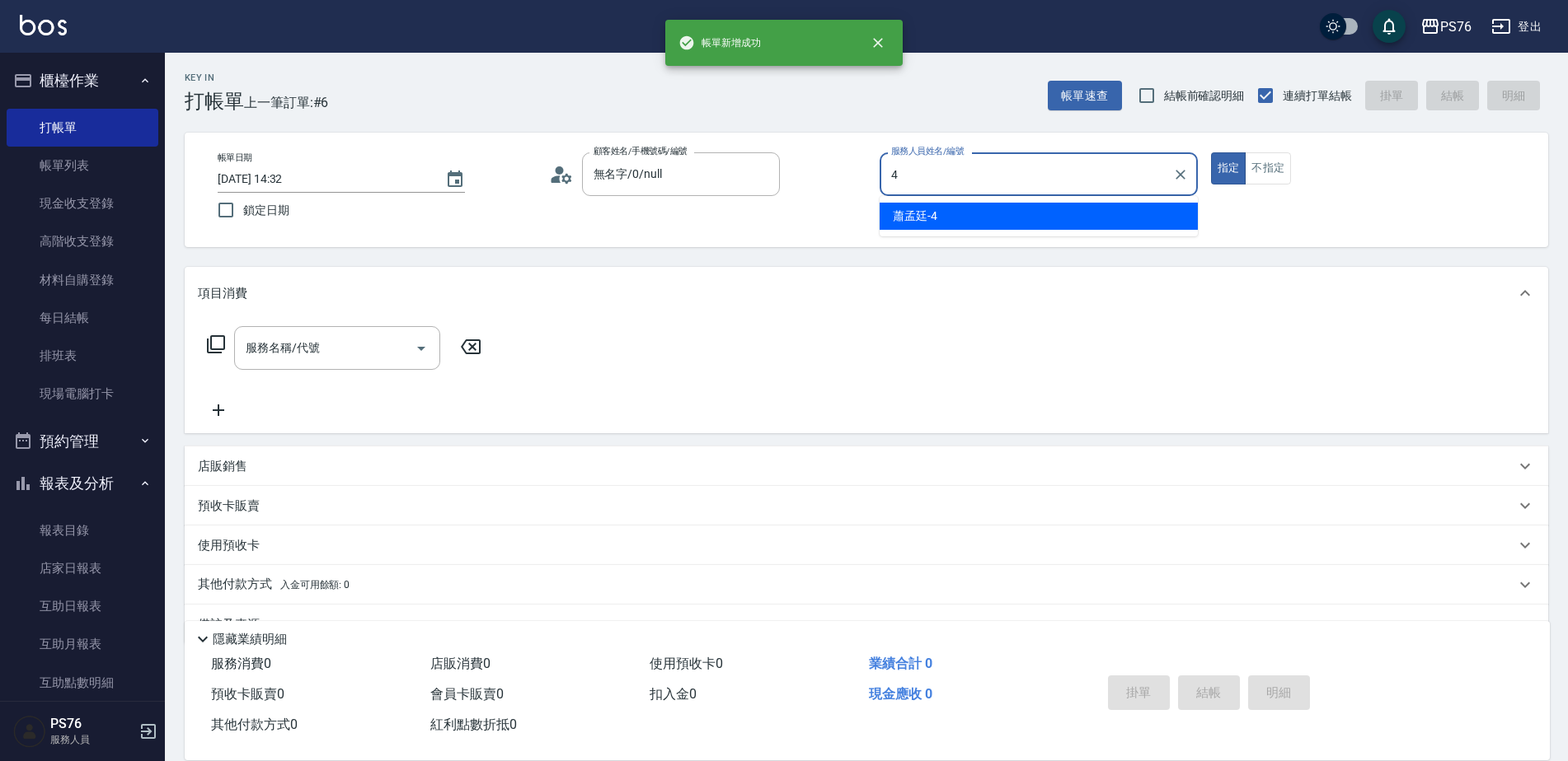
type input "蕭孟廷-4"
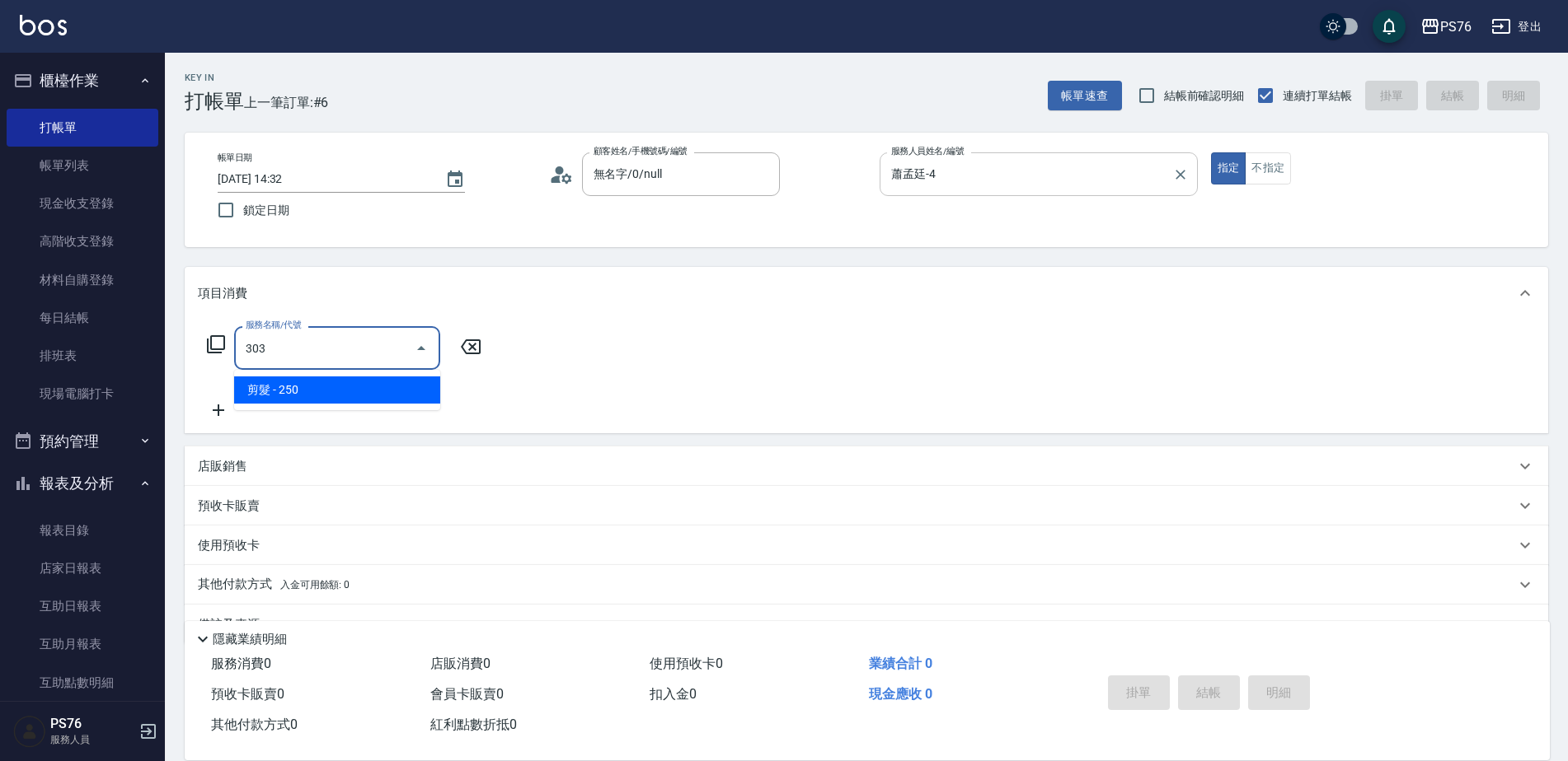
type input "剪髮(303)"
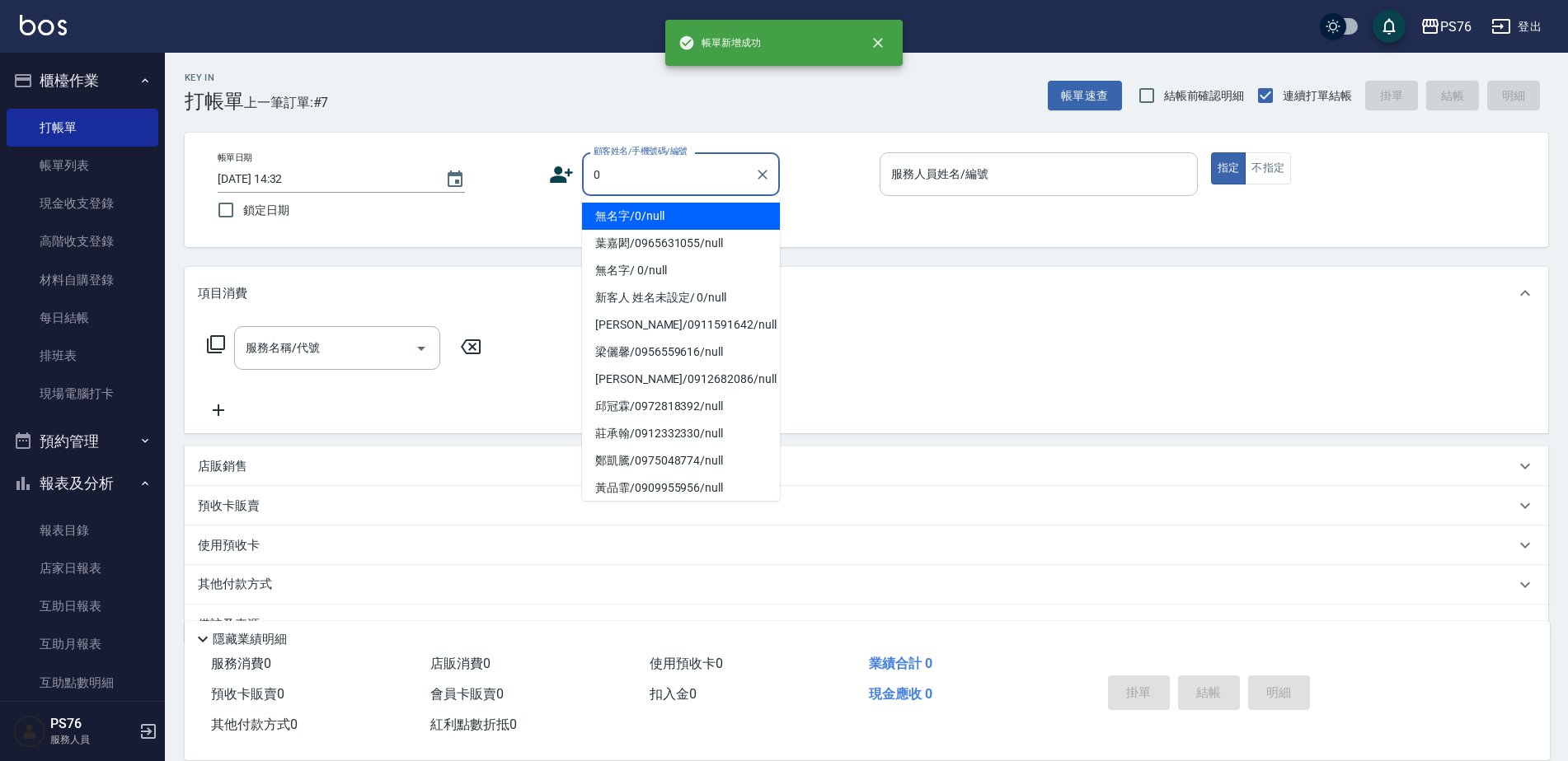
type input "無名字/0/null"
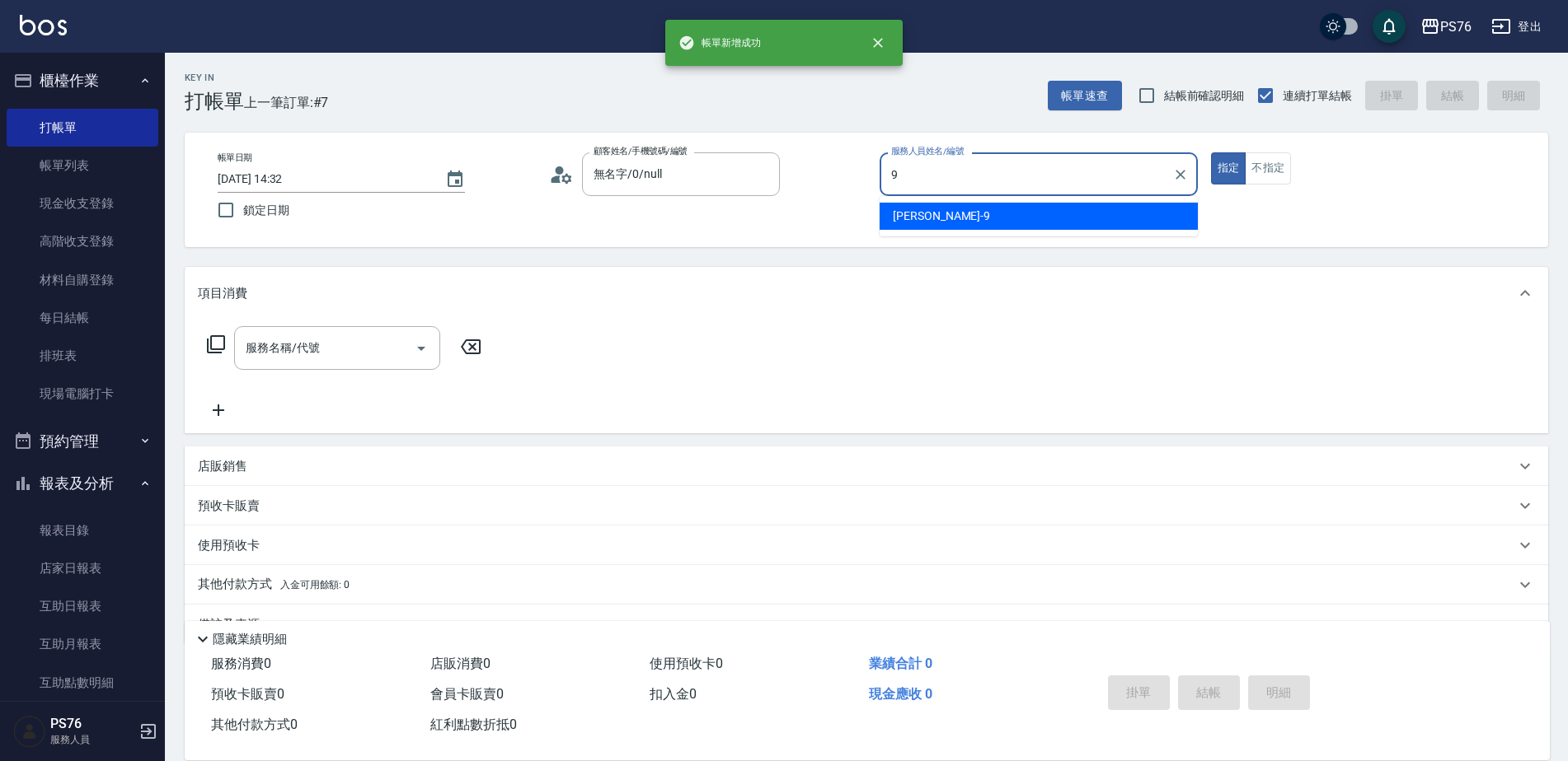
type input "[PERSON_NAME]-9"
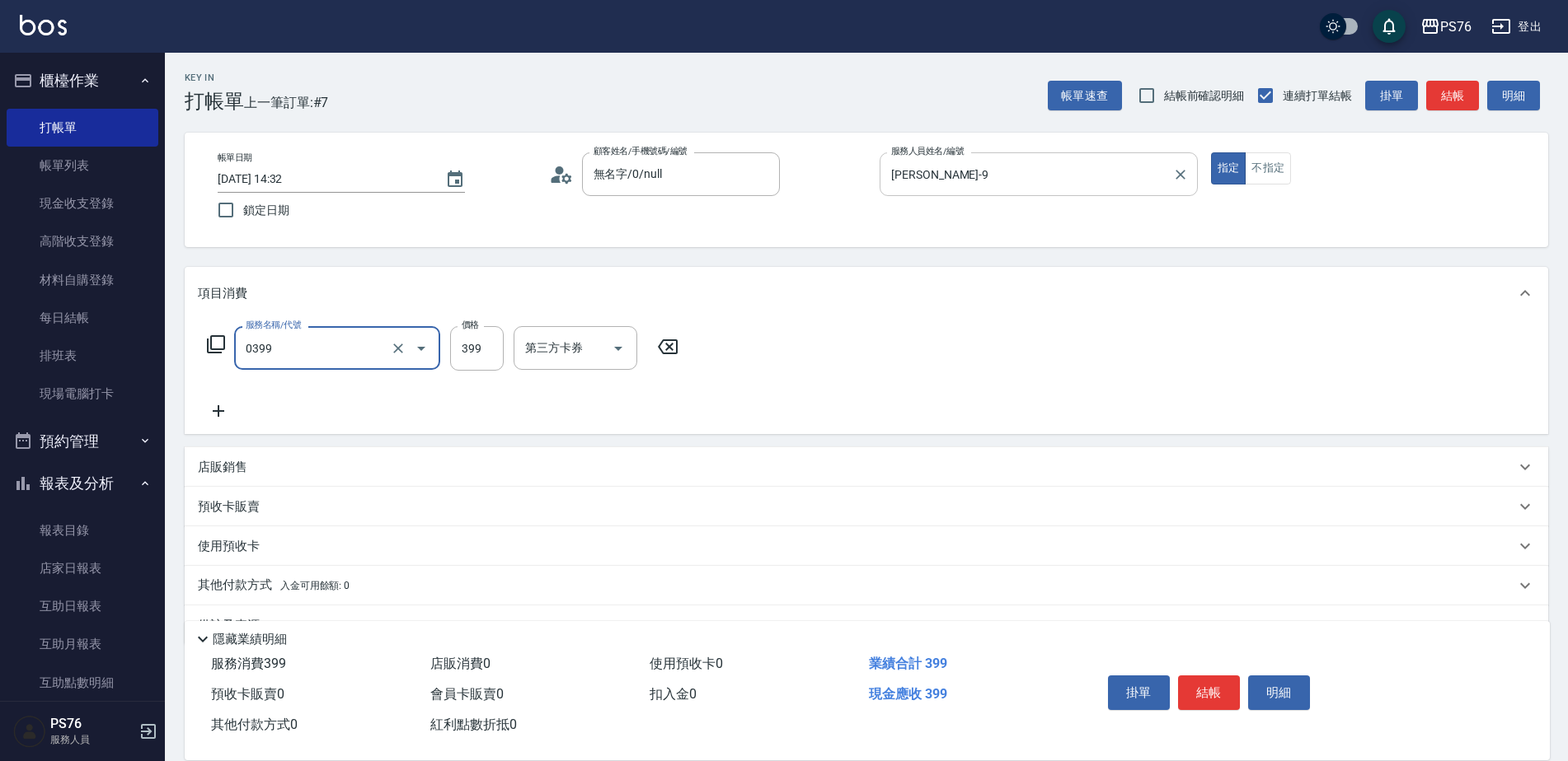
type input "海鹽399(0399)"
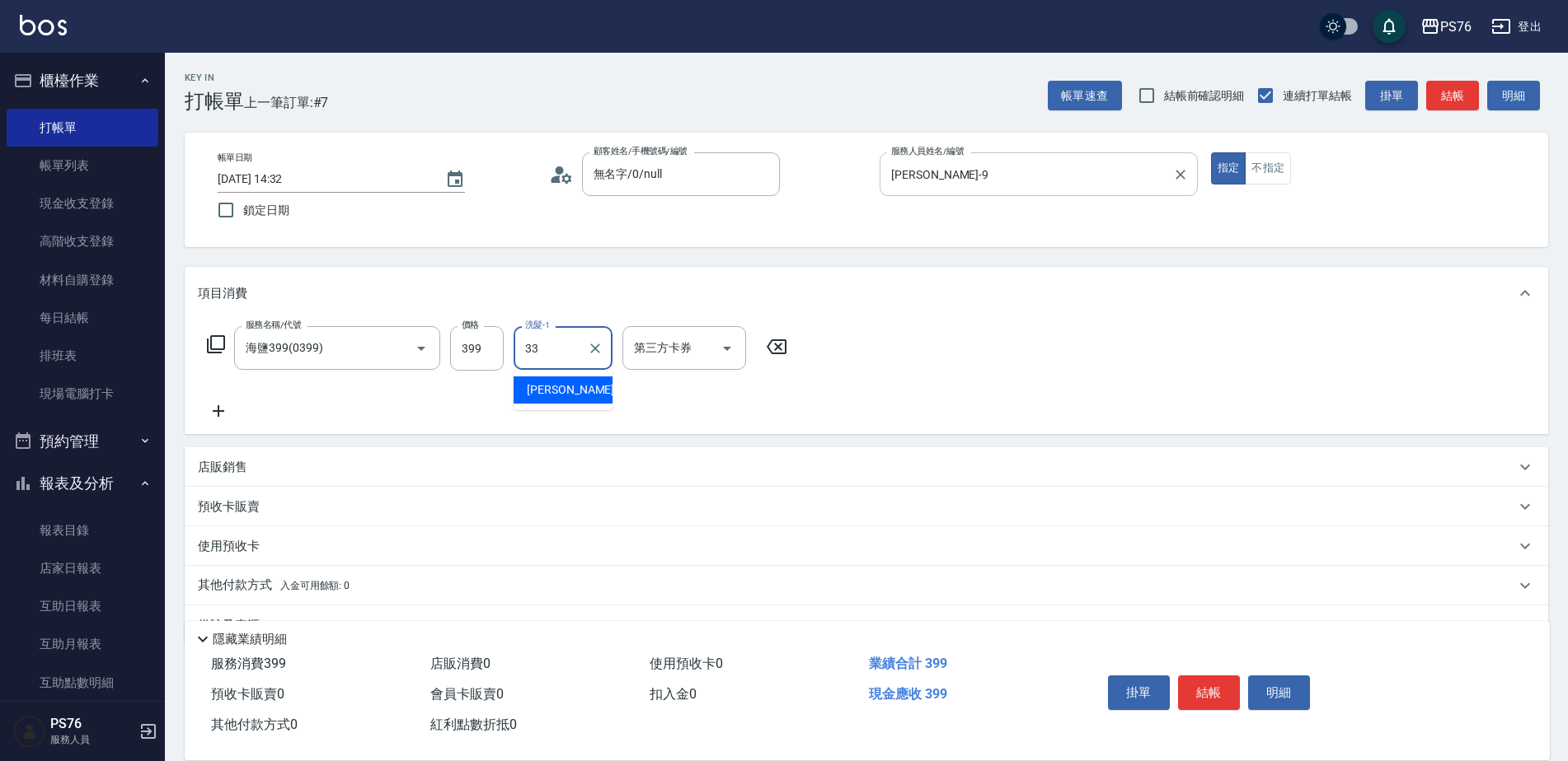
type input "[PERSON_NAME]33"
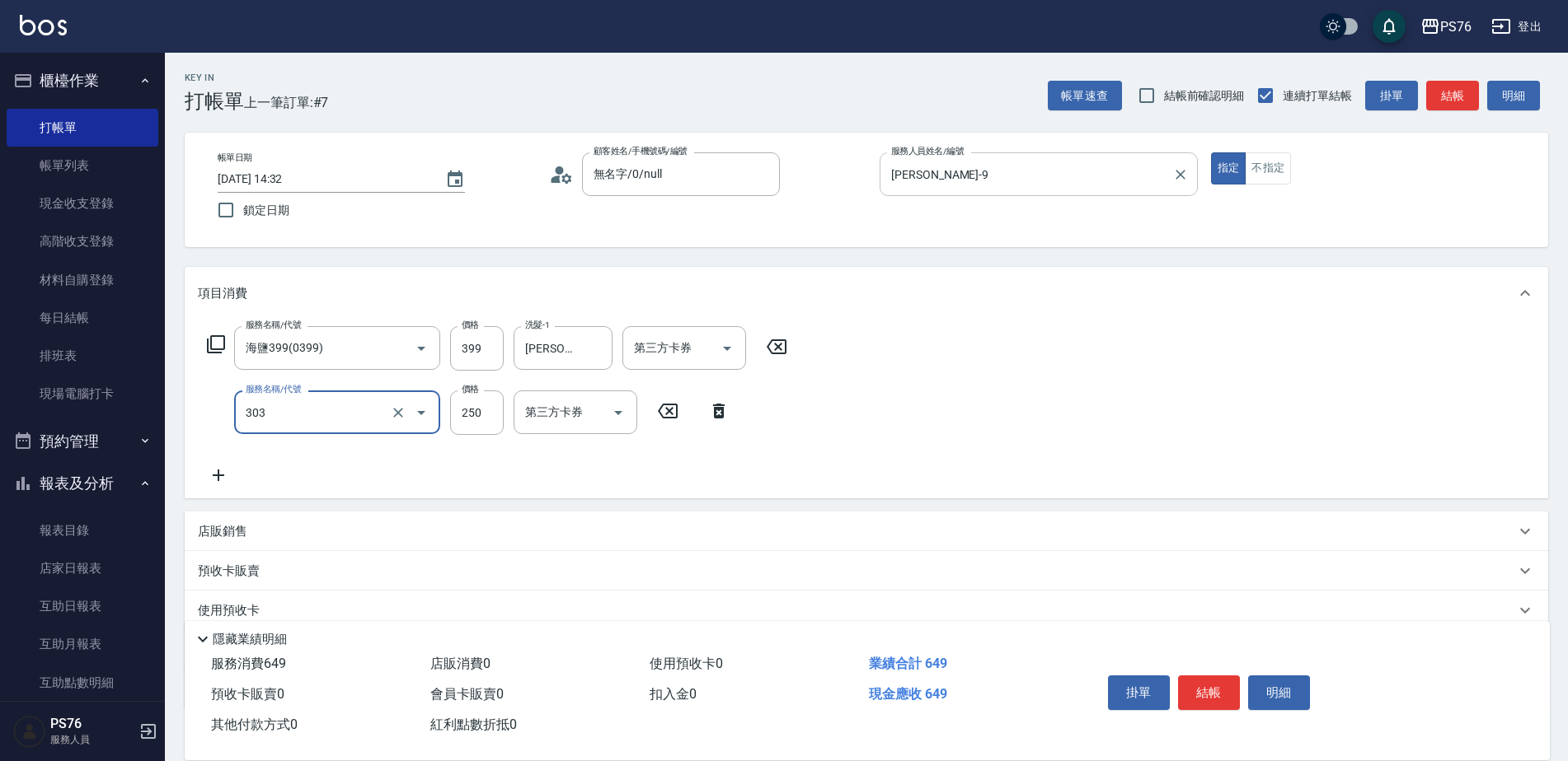
type input "剪髮(303)"
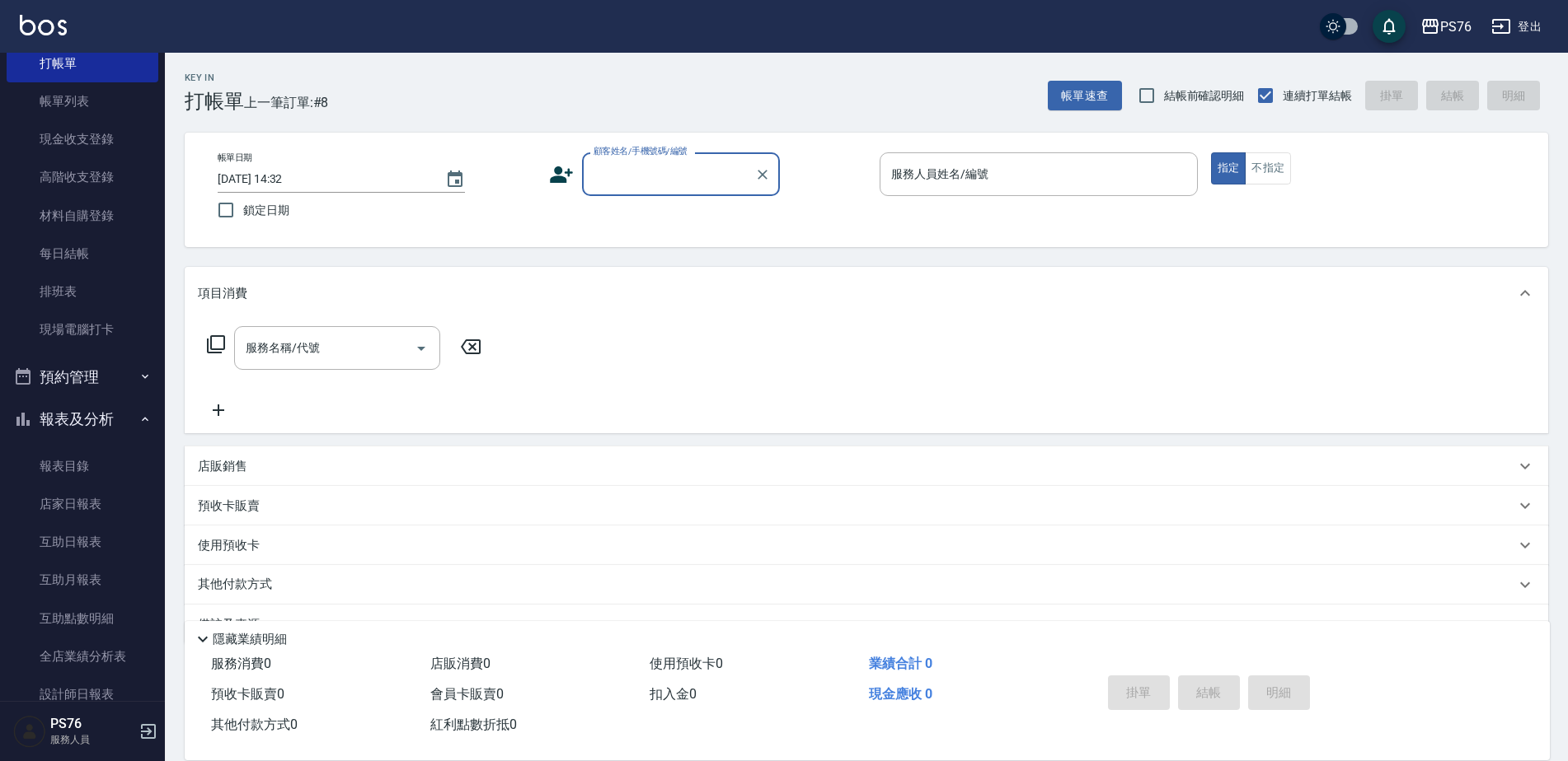
scroll to position [165, 0]
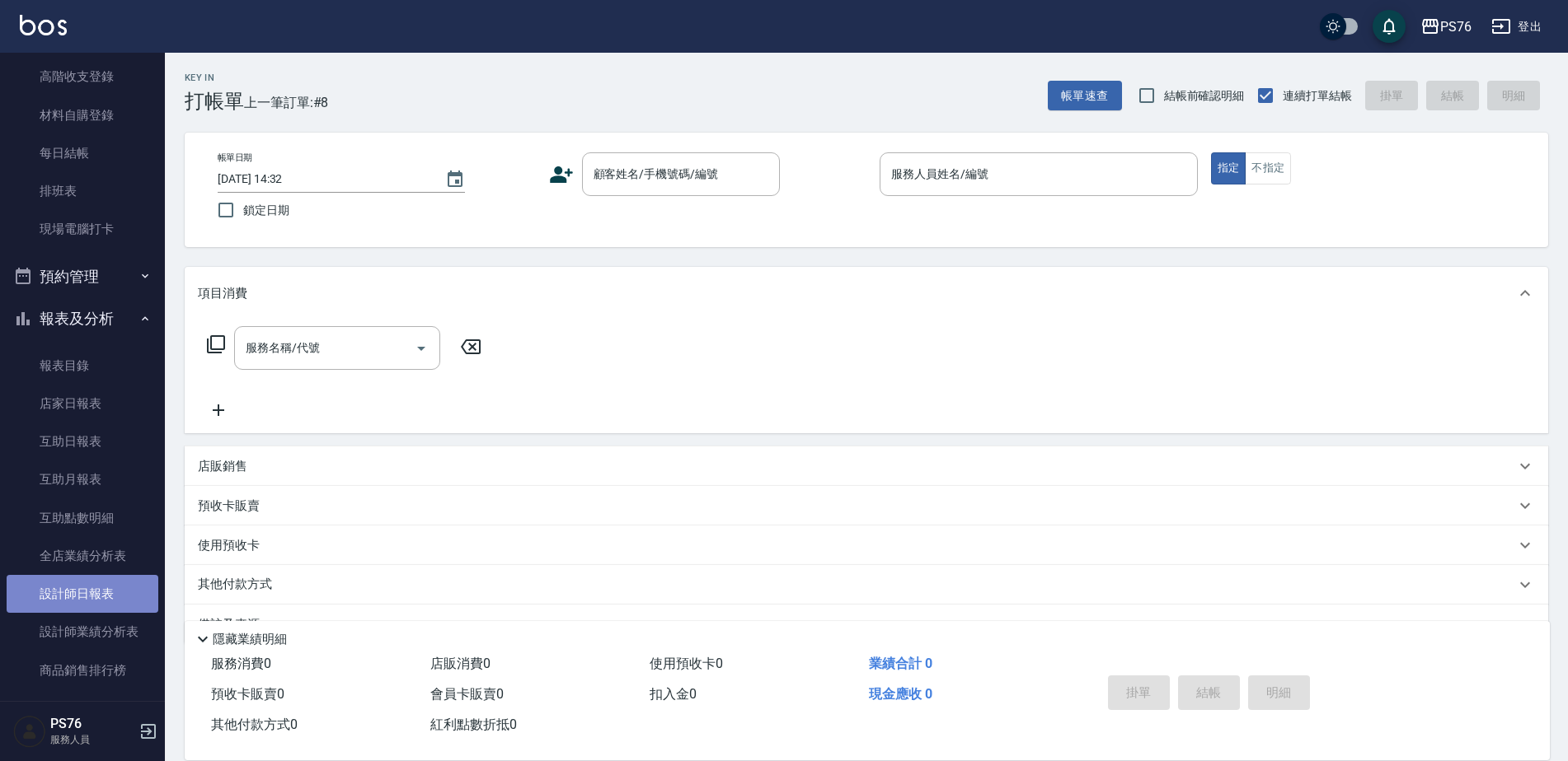
click at [115, 596] on link "設計師日報表" at bounding box center [82, 594] width 152 height 38
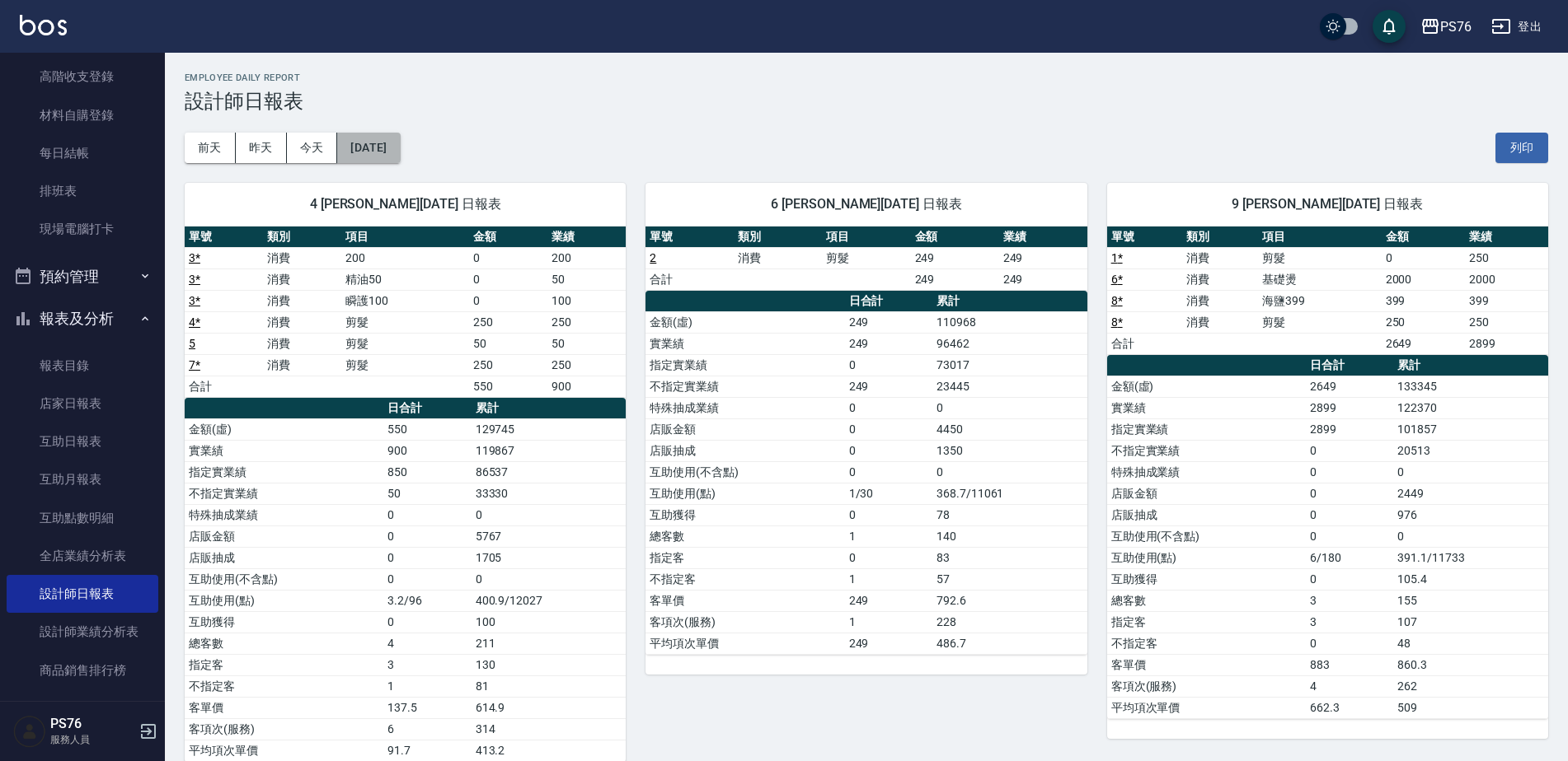
click at [399, 148] on button "[DATE]" at bounding box center [368, 148] width 63 height 30
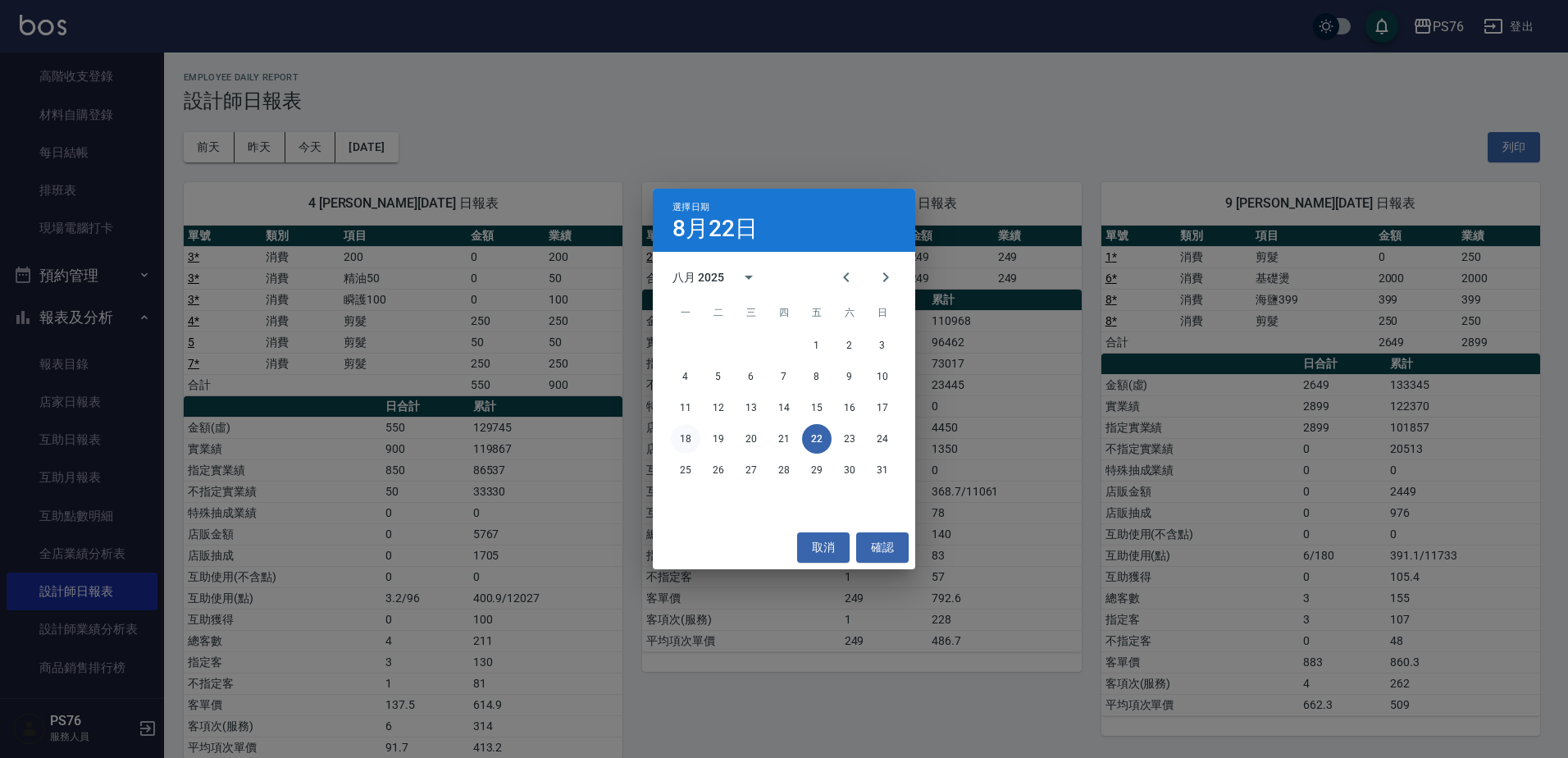
click at [685, 440] on button "18" at bounding box center [686, 439] width 29 height 29
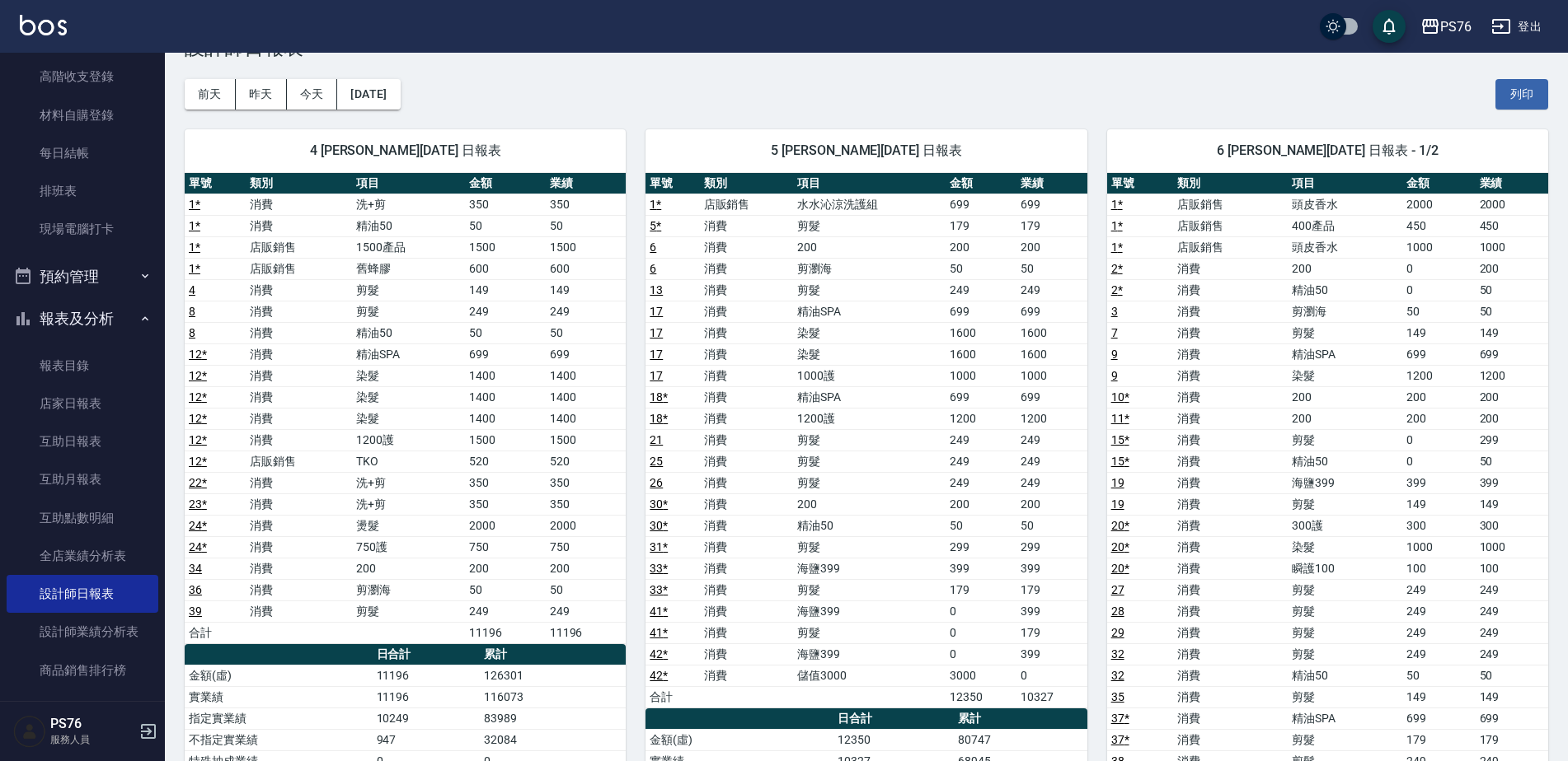
scroll to position [82, 0]
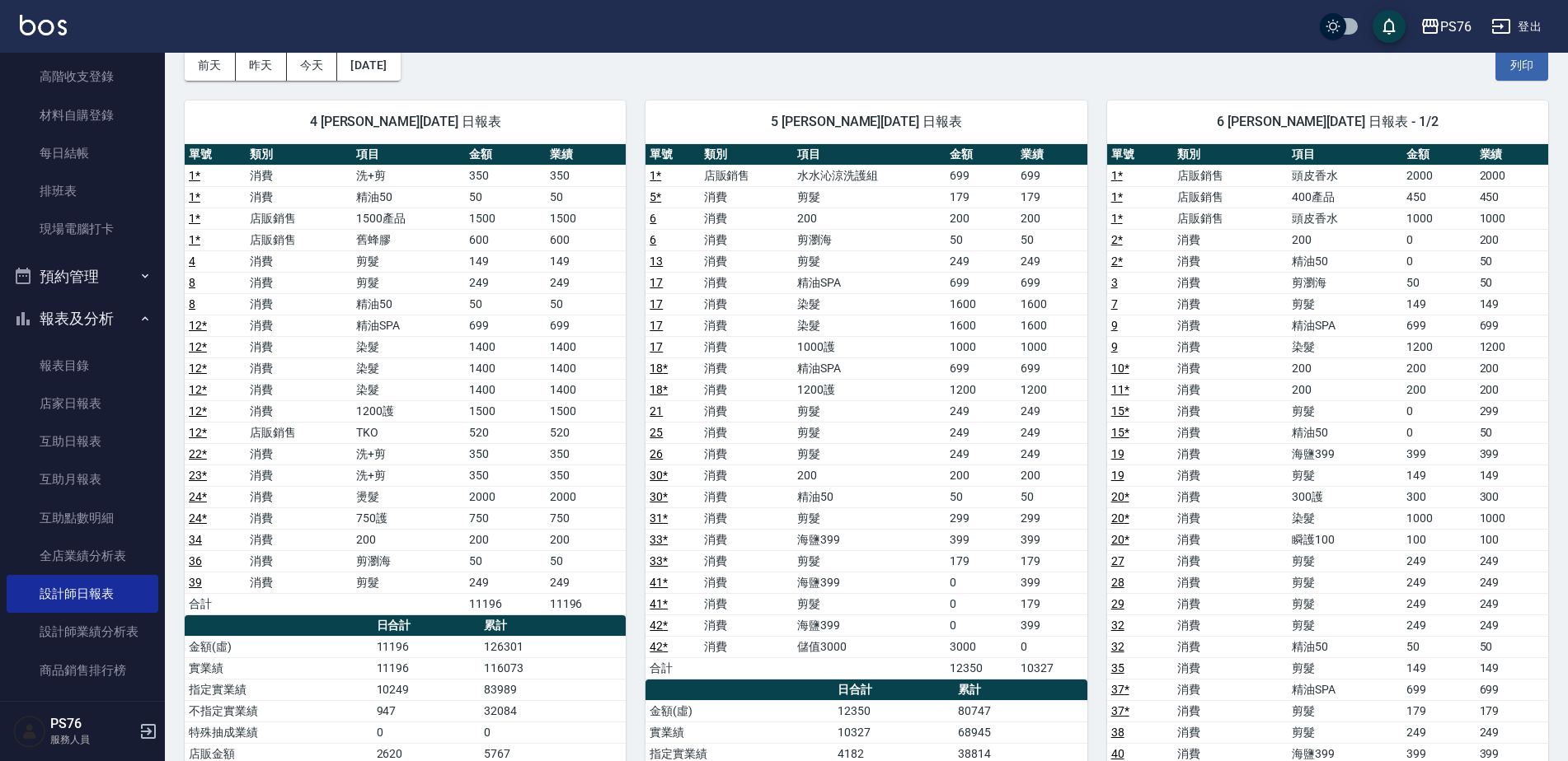
drag, startPoint x: 73, startPoint y: 311, endPoint x: 80, endPoint y: 290, distance: 22.1
click at [73, 311] on button "報表及分析" at bounding box center [82, 318] width 152 height 43
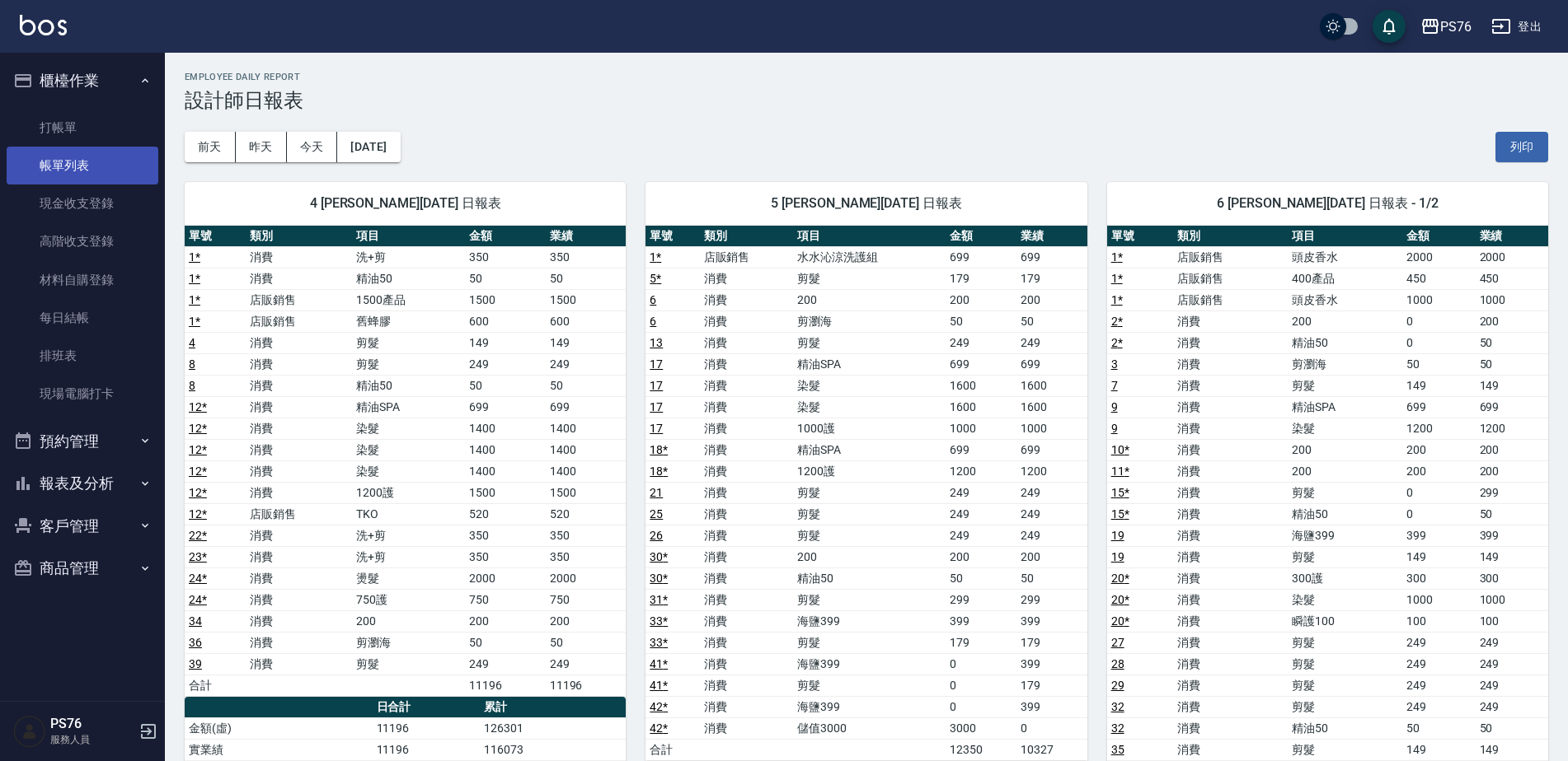
scroll to position [0, 0]
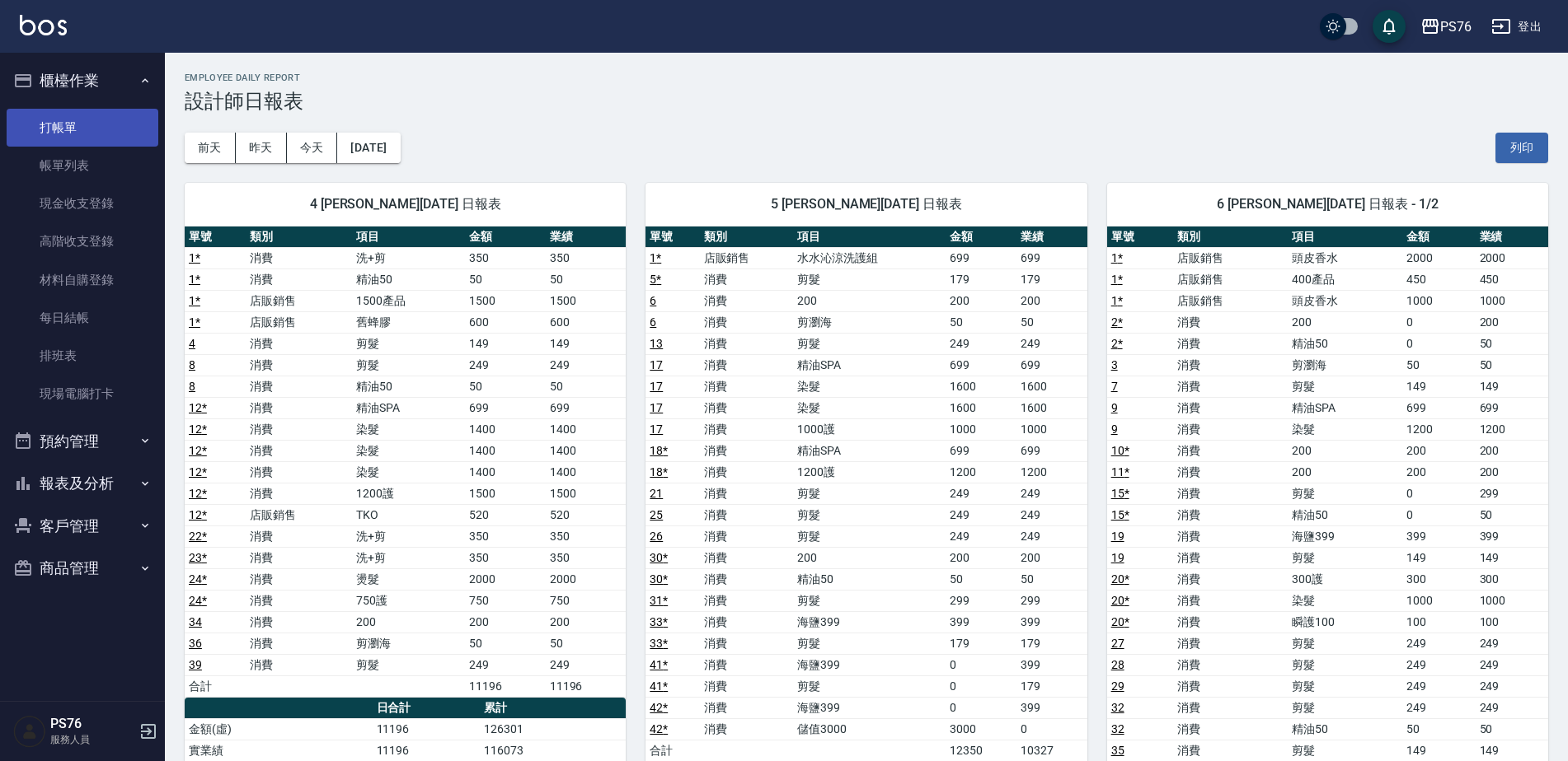
click at [73, 128] on link "打帳單" at bounding box center [82, 128] width 152 height 38
